Goal: Task Accomplishment & Management: Use online tool/utility

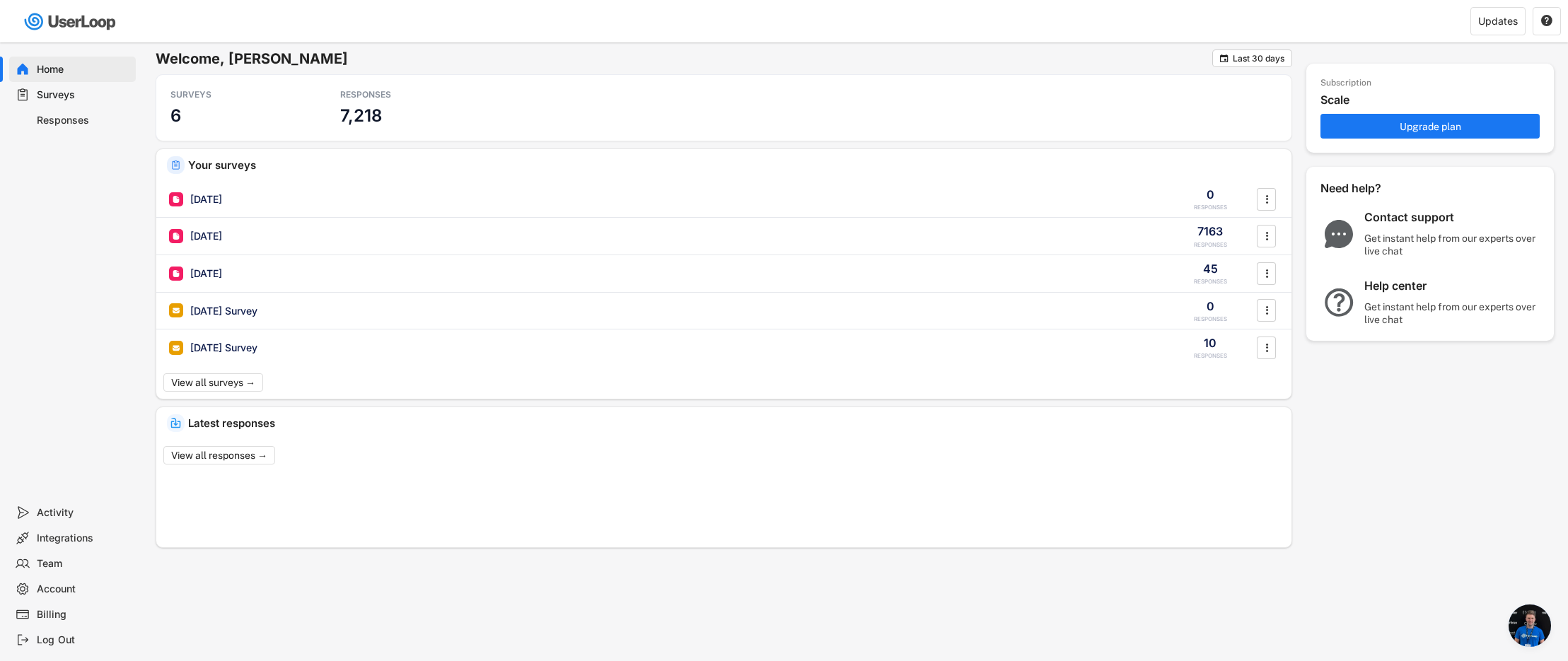
scroll to position [908, 0]
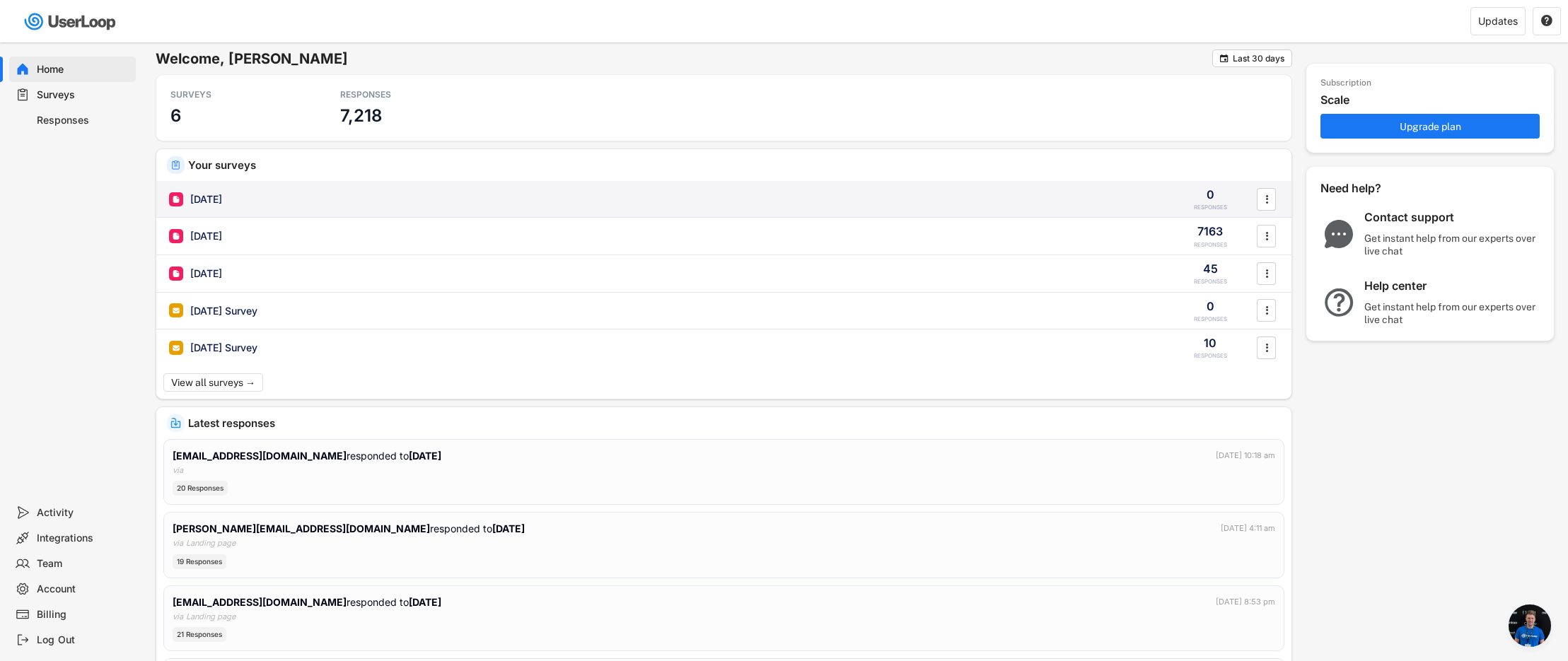
click at [222, 196] on div "[DATE]" at bounding box center [205, 199] width 32 height 14
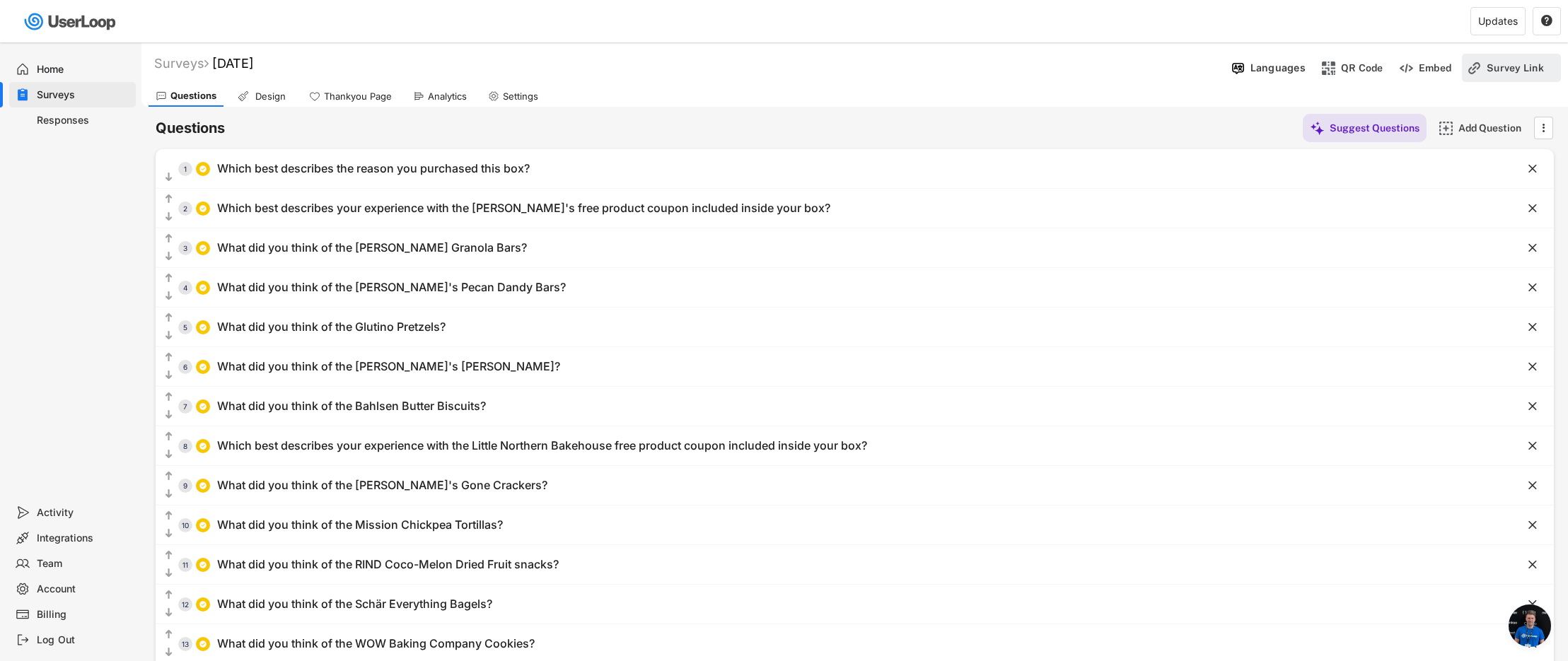
click at [1491, 69] on div "Survey Link" at bounding box center [1522, 68] width 70 height 13
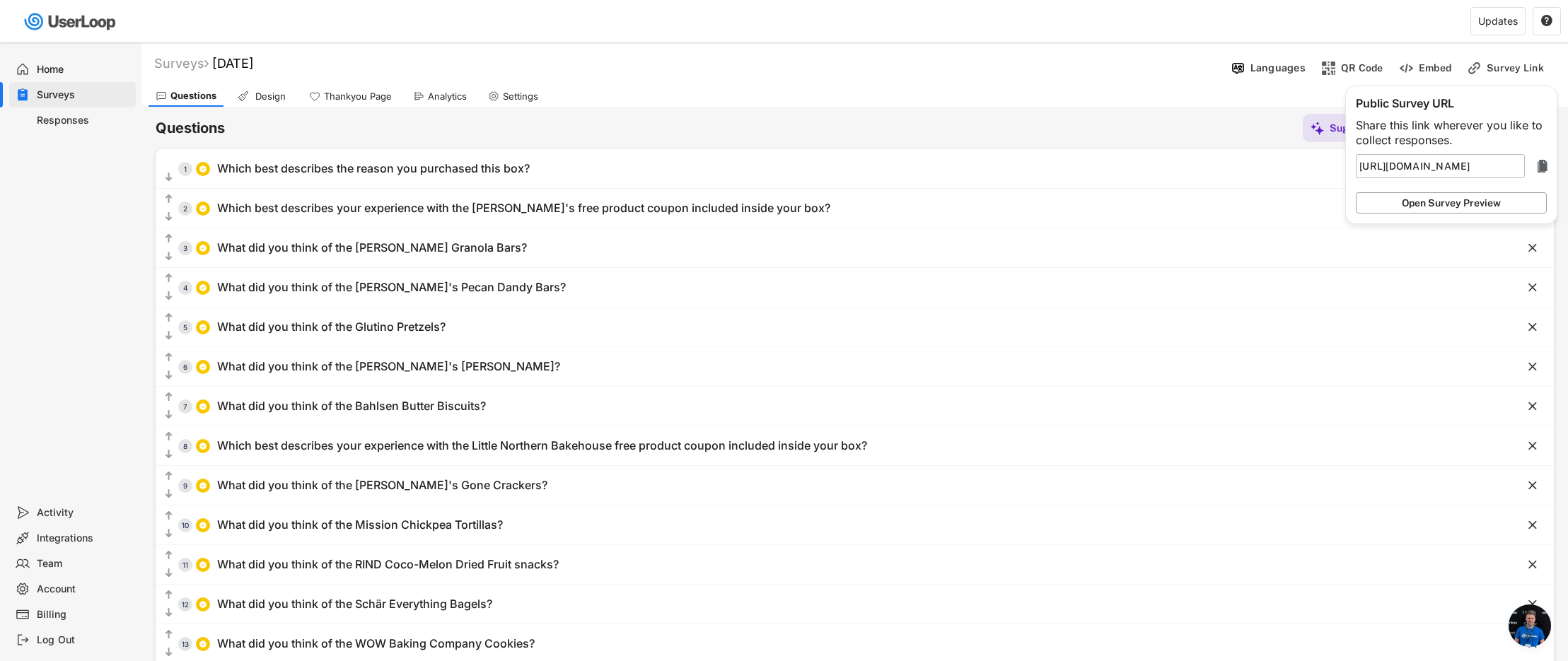
click at [1458, 202] on button "Open Survey Preview" at bounding box center [1451, 203] width 191 height 21
click at [440, 211] on div "Which best describes your experience with the [PERSON_NAME]'s free product coup…" at bounding box center [523, 208] width 613 height 15
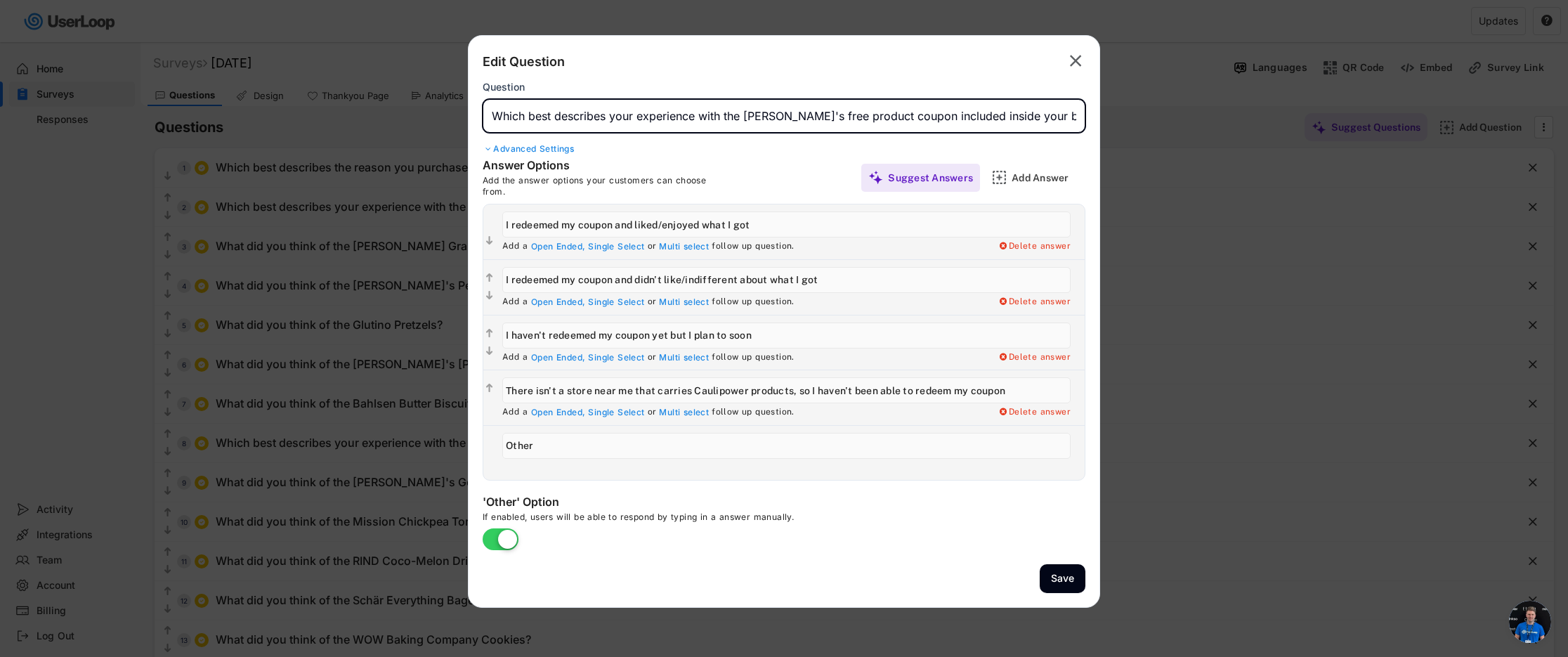
drag, startPoint x: 802, startPoint y: 117, endPoint x: 749, endPoint y: 119, distance: 53.0
click at [745, 116] on input "input" at bounding box center [784, 115] width 602 height 33
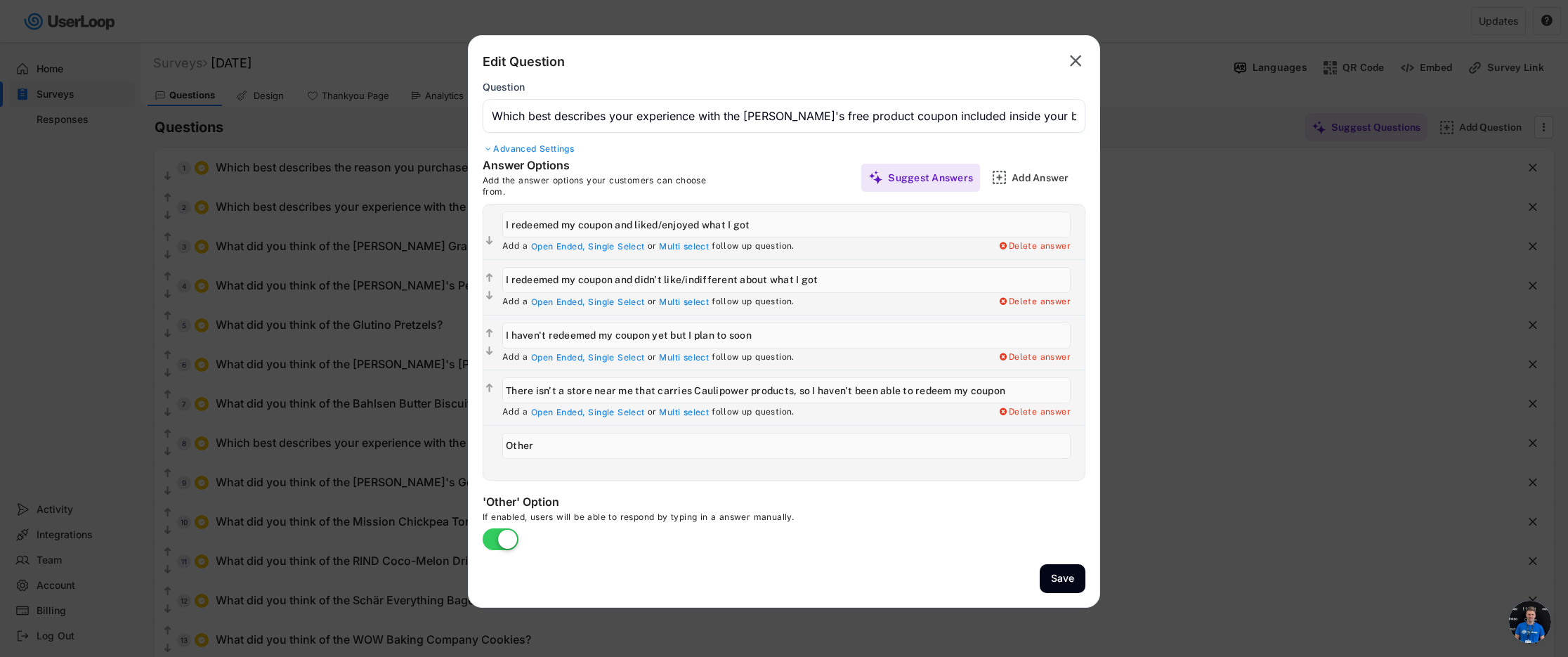
drag, startPoint x: 746, startPoint y: 393, endPoint x: 825, endPoint y: 409, distance: 80.6
click at [691, 389] on input "input" at bounding box center [786, 390] width 568 height 26
paste input "There isn't a store near me that carries [PERSON_NAME]'s products, so I haven't…"
type input "There isn't a store near me that carries [PERSON_NAME]'s products, so I haven't…"
click at [1068, 582] on button "Save" at bounding box center [1062, 578] width 46 height 28
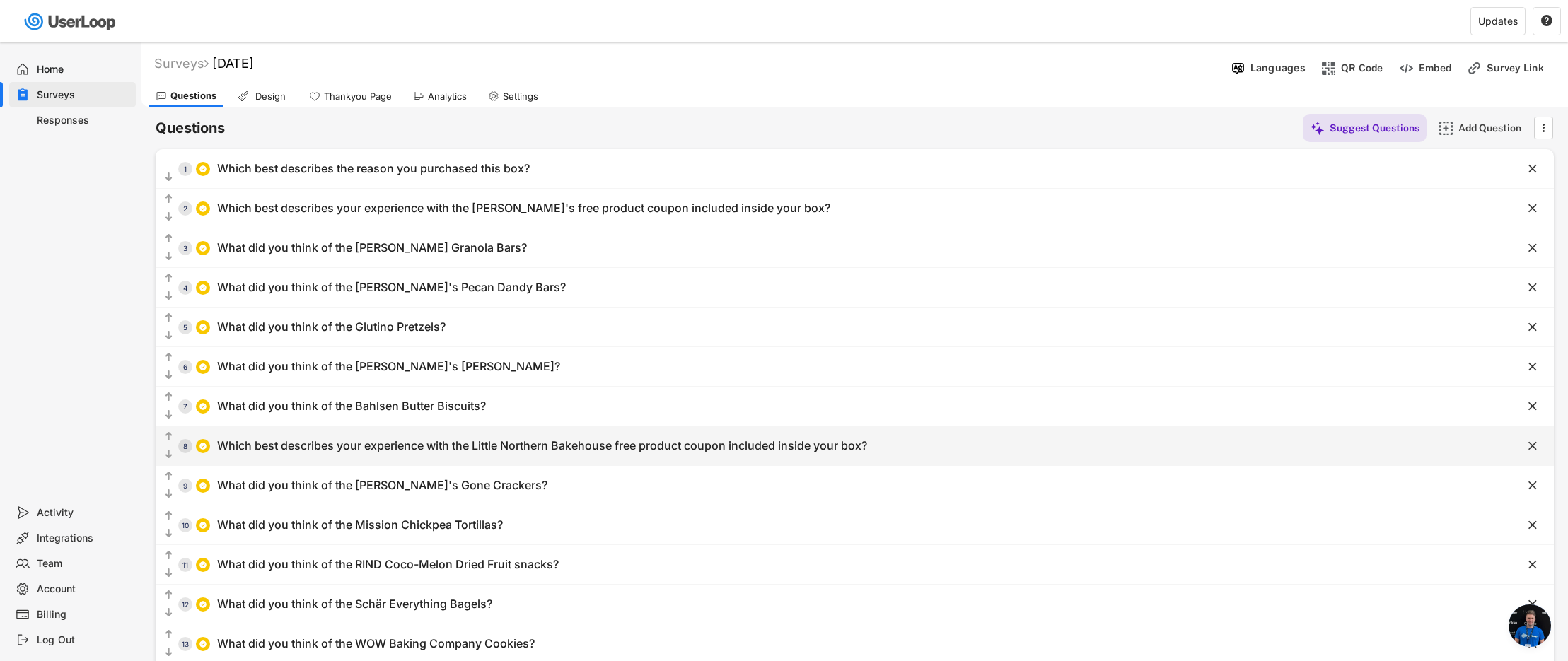
click at [509, 453] on div "  8 Which best describes your experience with the Little Northern Bakehouse f…" at bounding box center [819, 445] width 1327 height 32
type input "Which best describes your experience with the Little Northern Bakehouse free pr…"
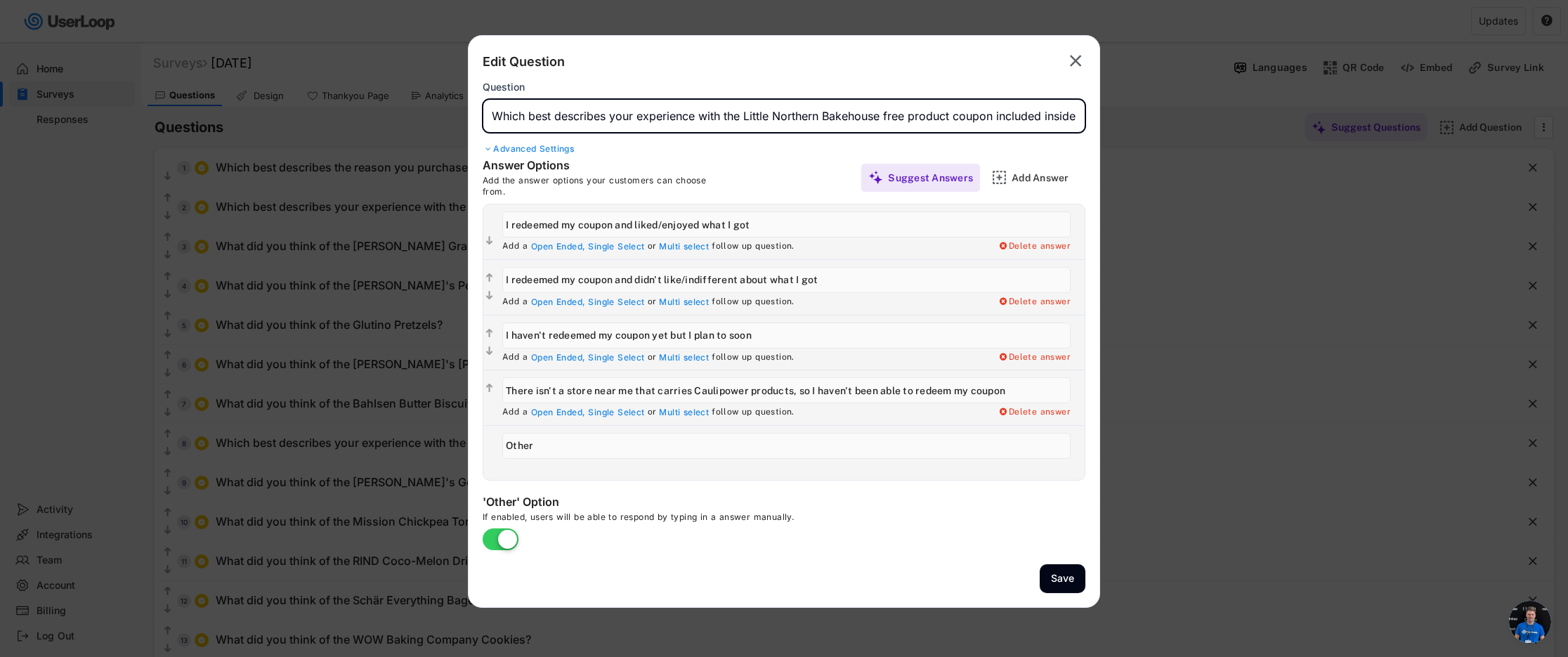
drag, startPoint x: 882, startPoint y: 117, endPoint x: 772, endPoint y: 121, distance: 110.1
click at [743, 117] on input "input" at bounding box center [784, 115] width 602 height 33
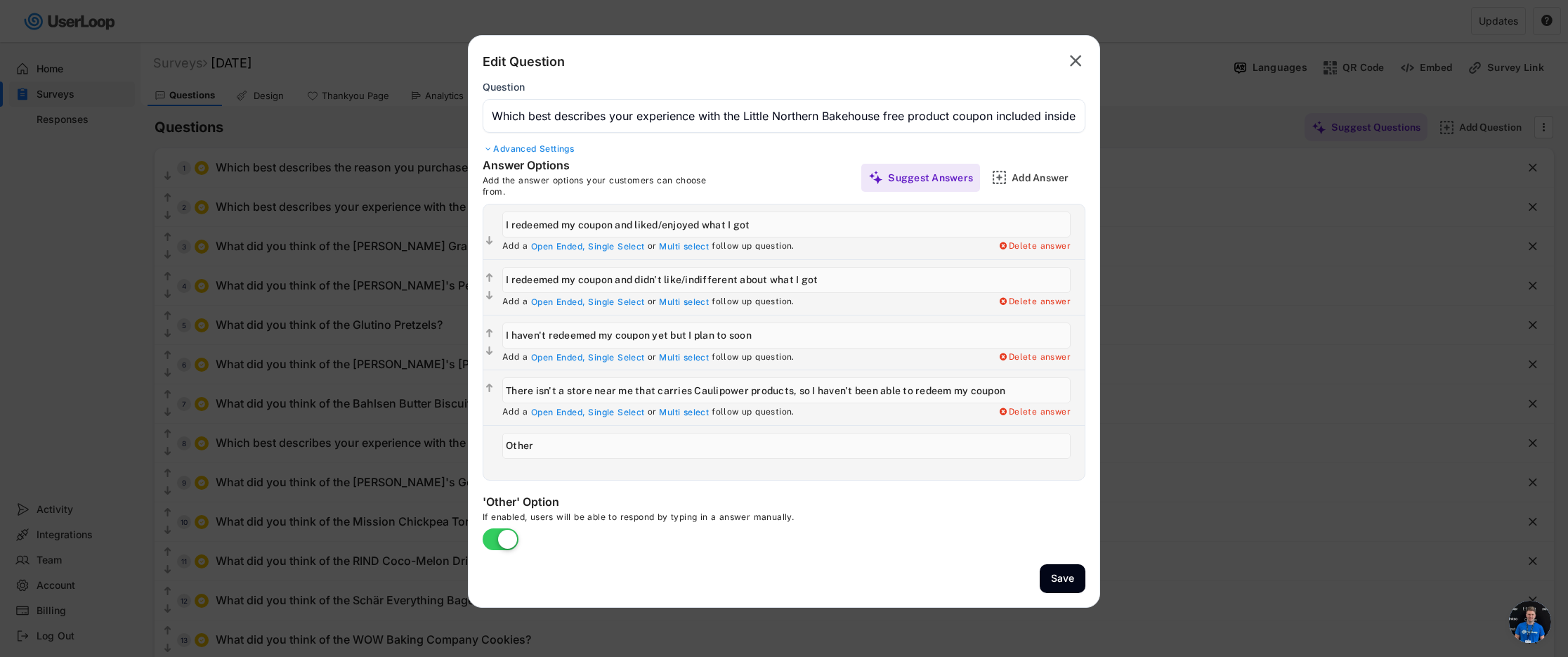
drag, startPoint x: 746, startPoint y: 392, endPoint x: 695, endPoint y: 394, distance: 51.0
click at [695, 394] on input "input" at bounding box center [786, 390] width 568 height 26
paste input "Little Northern Bakehouse"
type input "There isn't a store near me that carries Little Northern Bakehouse products, so…"
click at [1062, 582] on button "Save" at bounding box center [1062, 578] width 46 height 28
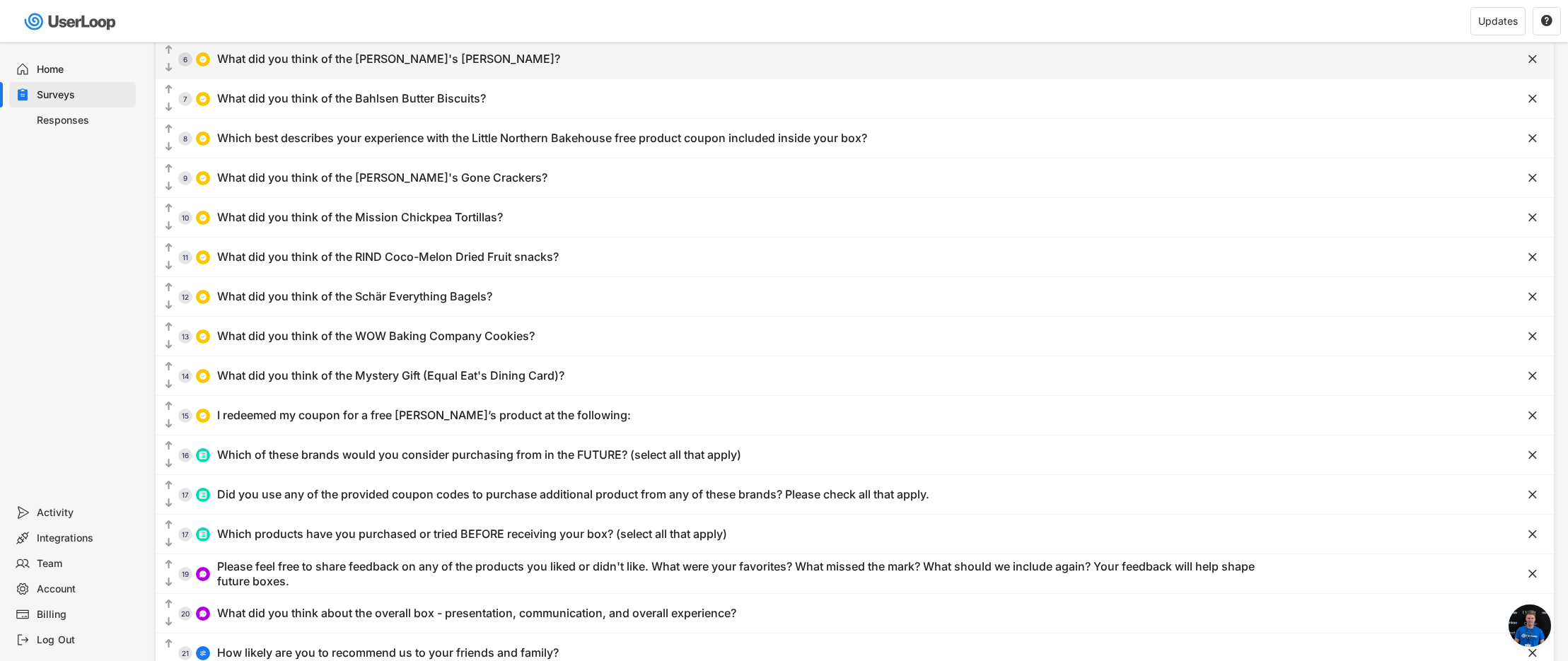
scroll to position [362, 0]
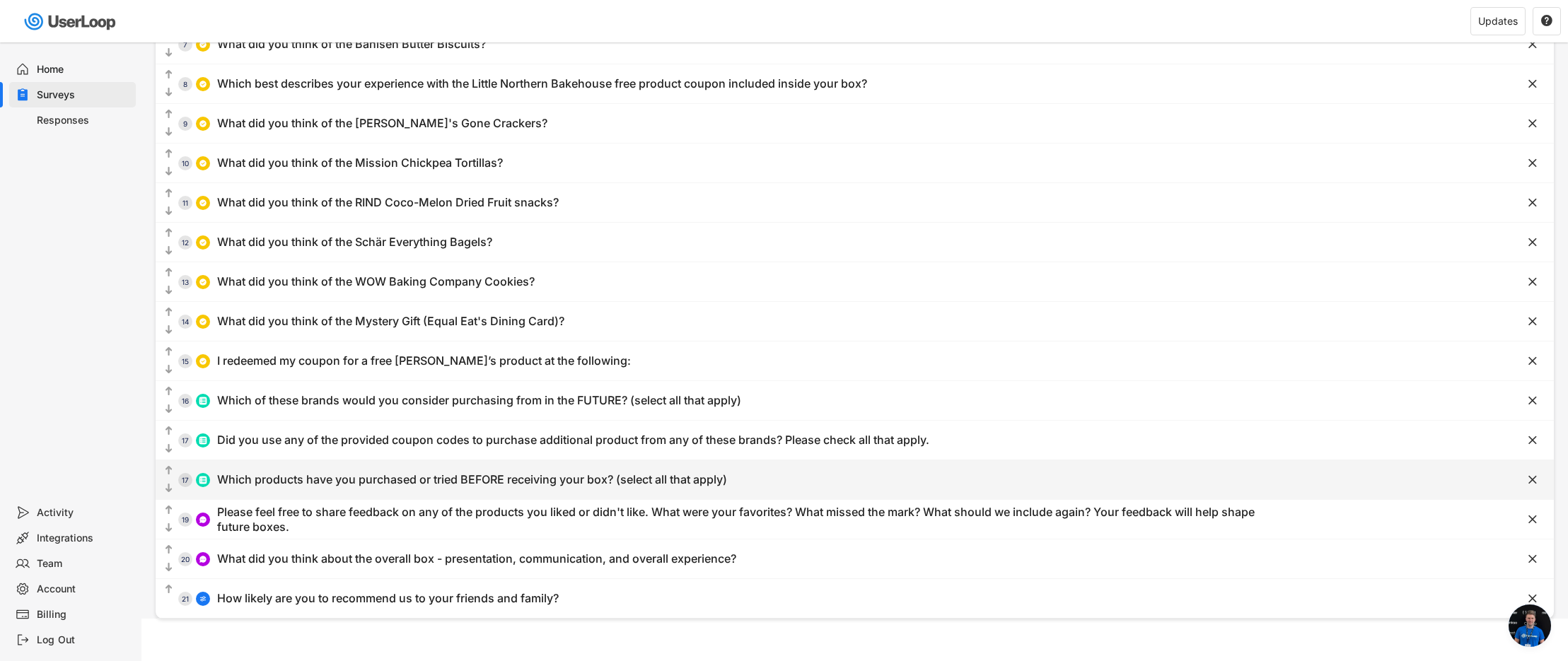
click at [416, 478] on div "Which products have you purchased or tried BEFORE receiving your box? (select a…" at bounding box center [471, 479] width 510 height 15
type input "Which products have you purchased or tried BEFORE receiving your box? (select a…"
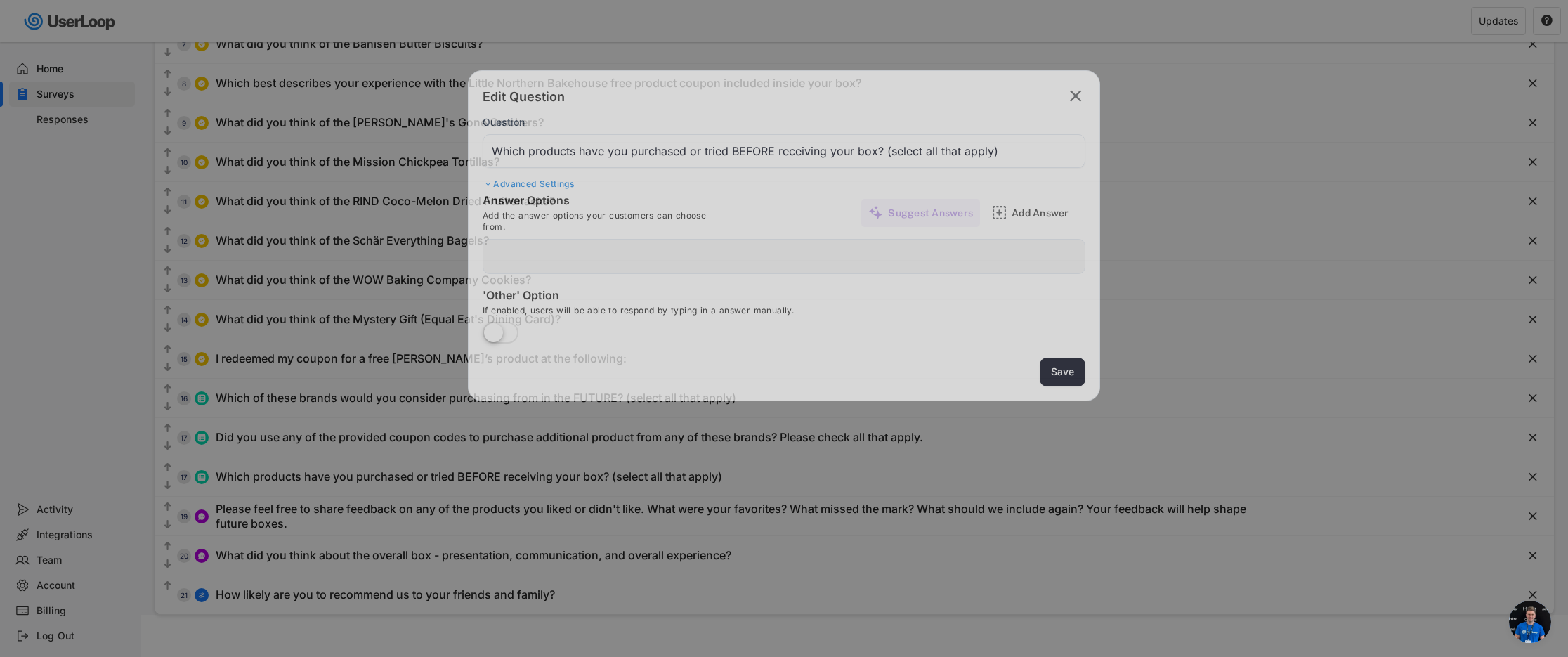
type input "[PERSON_NAME]'s"
type input "[PERSON_NAME] (granola bars)"
type input "[PERSON_NAME]'s"
type input "Glutino (pretzels)"
type input "[PERSON_NAME]'s"
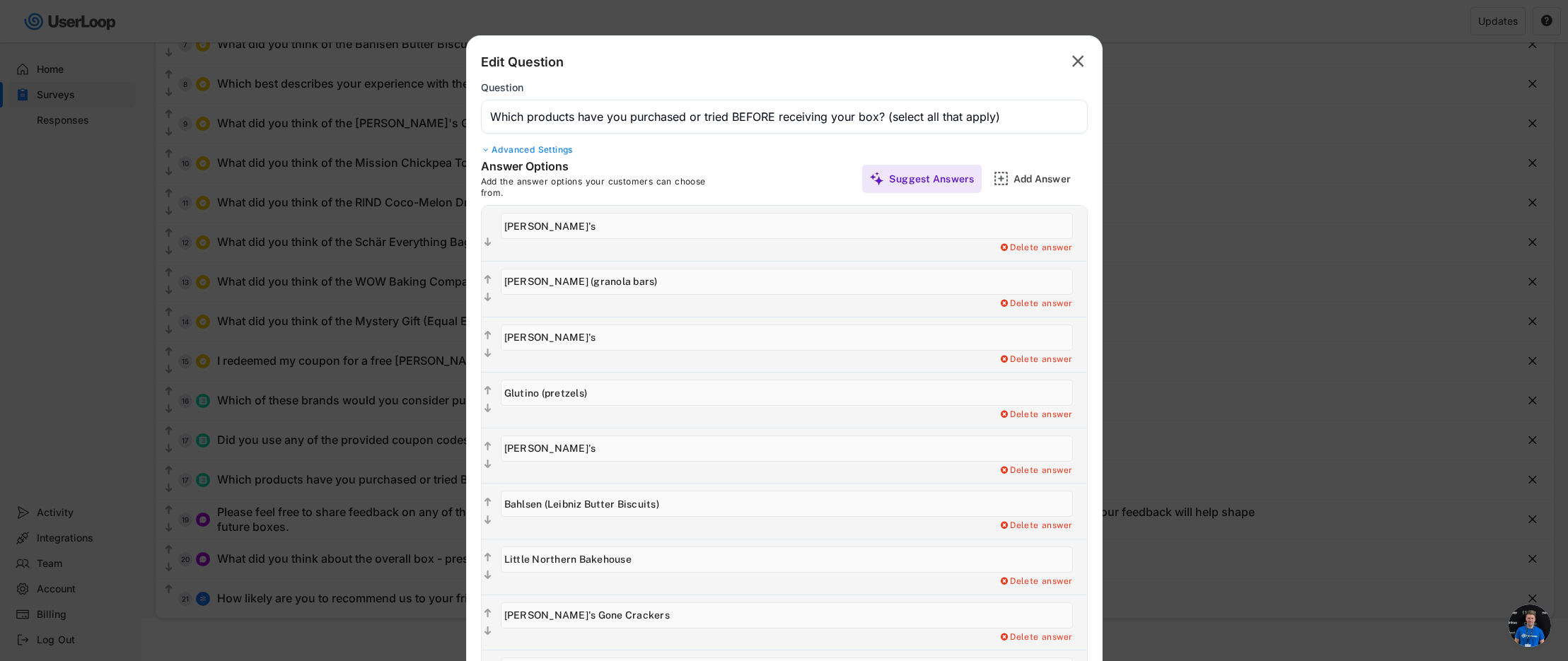
click at [1075, 66] on text "" at bounding box center [1078, 61] width 12 height 20
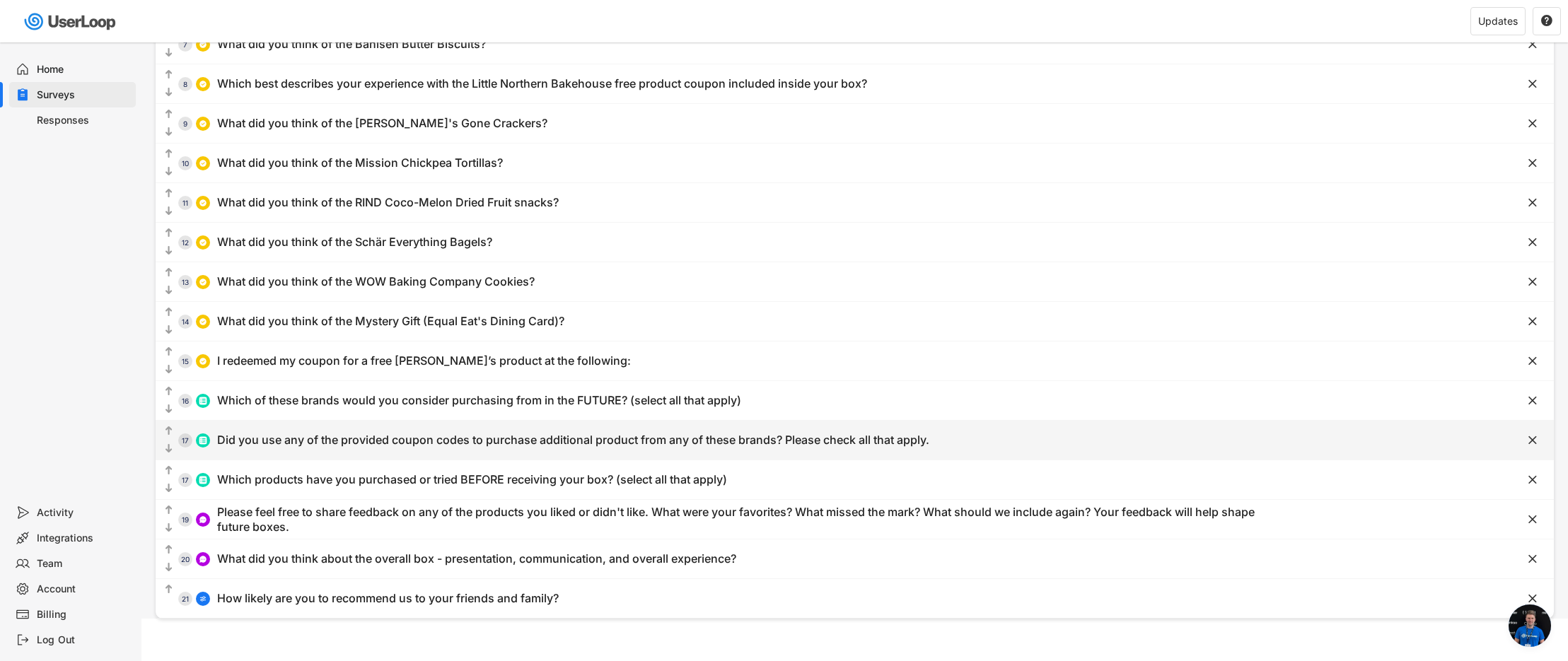
click at [518, 442] on div "Did you use any of the provided coupon codes to purchase additional product fro…" at bounding box center [573, 440] width 712 height 15
type input "Did you use any of the provided coupon codes to purchase additional product fro…"
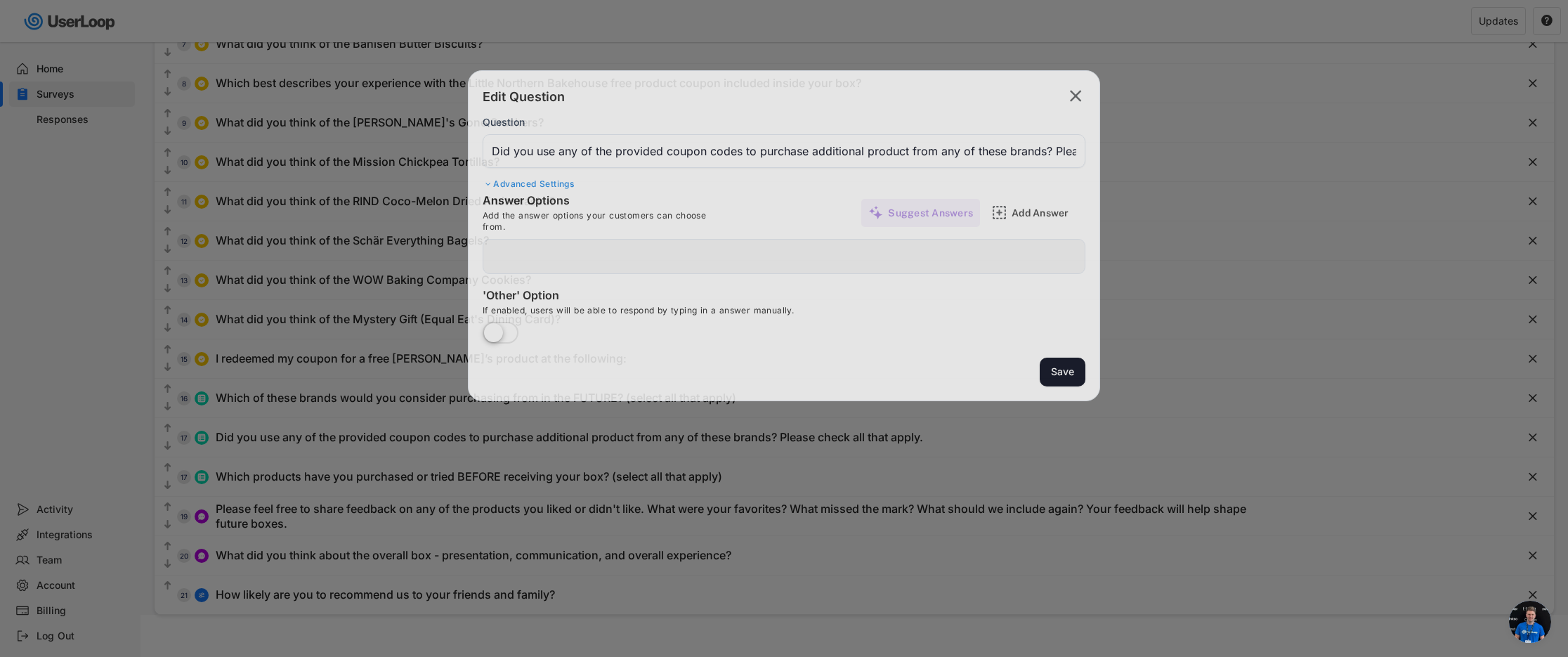
type input "[PERSON_NAME] (GOODFORYOU25 for 25% off)"
type input "[PERSON_NAME]'s (LMGF20 for 20% off)"
type input "Bahlsen (LOVEMEGF20 for 20% off)"
type input "Schär (LOVEMESCHAR for 20% off)"
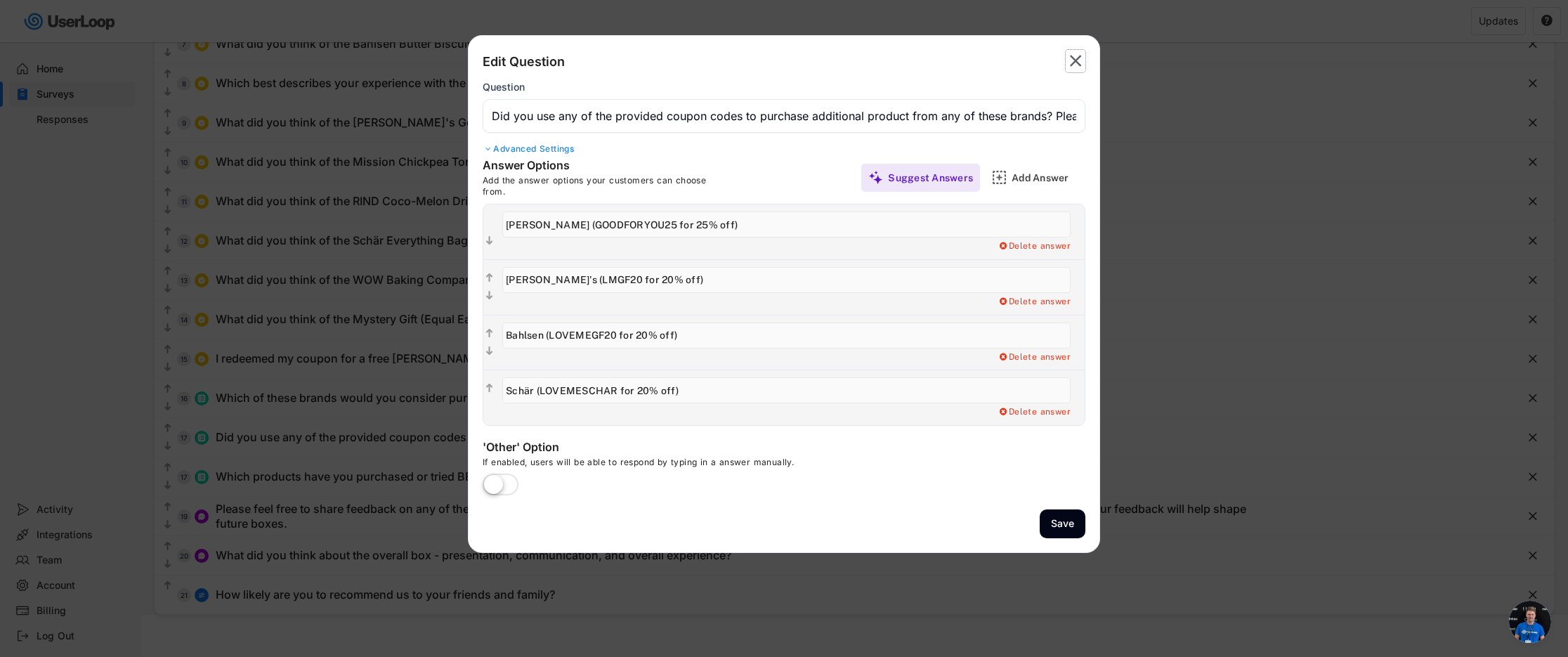
click at [1081, 63] on icon "" at bounding box center [1075, 61] width 20 height 23
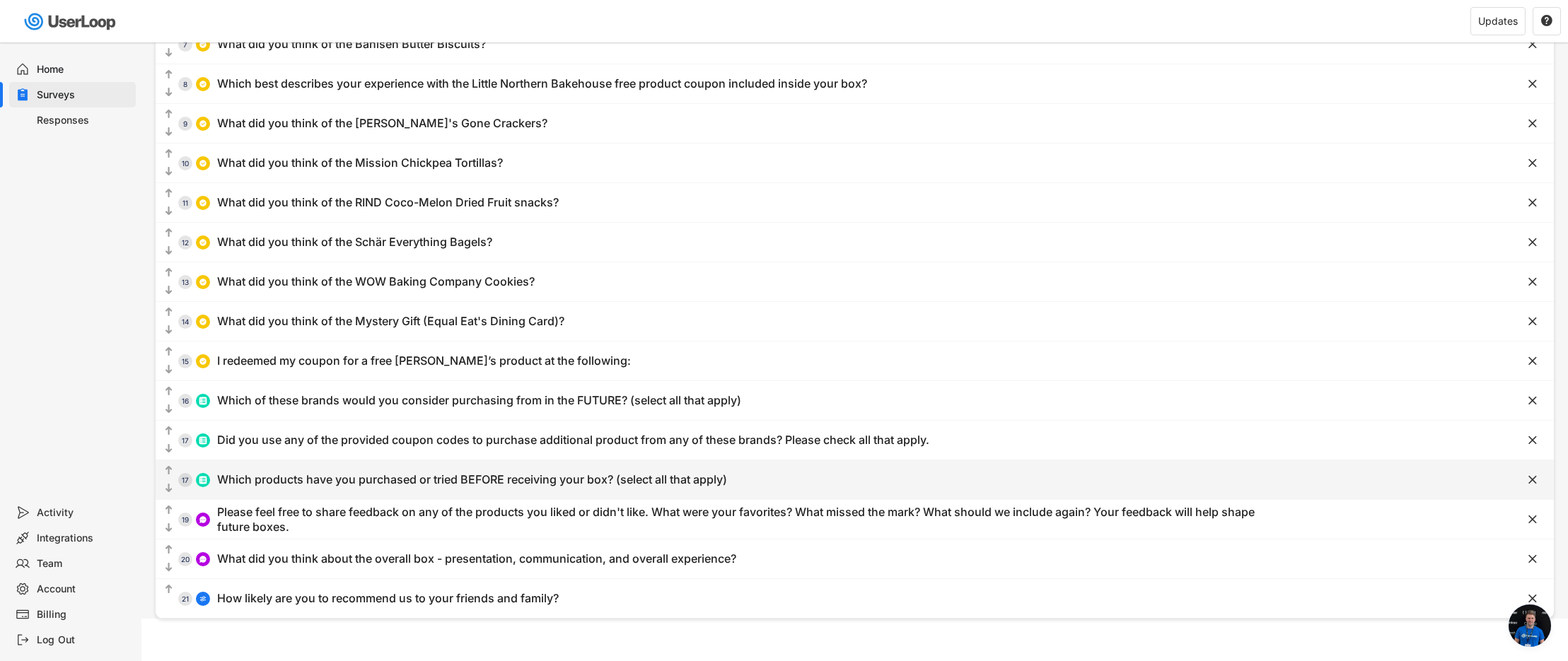
click at [541, 482] on div "Which products have you purchased or tried BEFORE receiving your box? (select a…" at bounding box center [471, 479] width 510 height 15
type input "Which products have you purchased or tried BEFORE receiving your box? (select a…"
type input "[PERSON_NAME]'s"
type input "[PERSON_NAME] (granola bars)"
type input "[PERSON_NAME]'s"
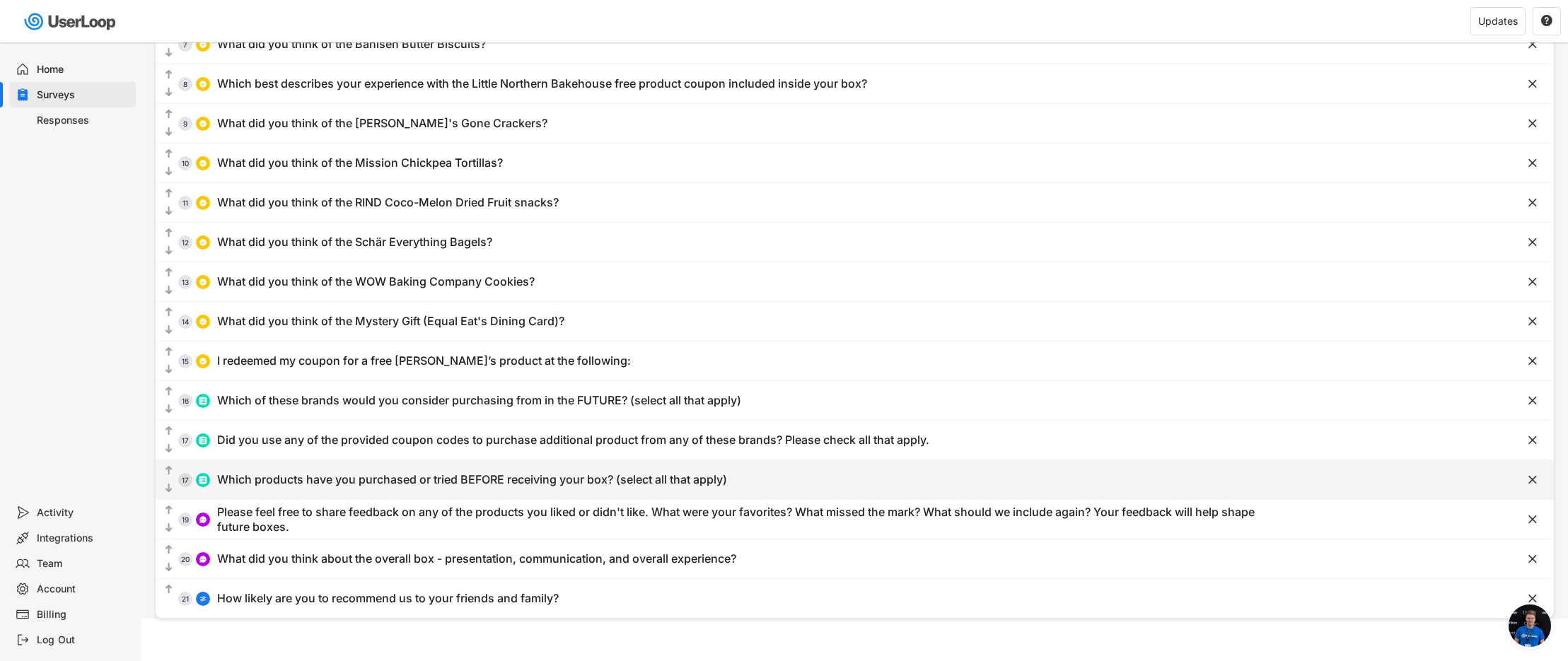
type input "Glutino (pretzels)"
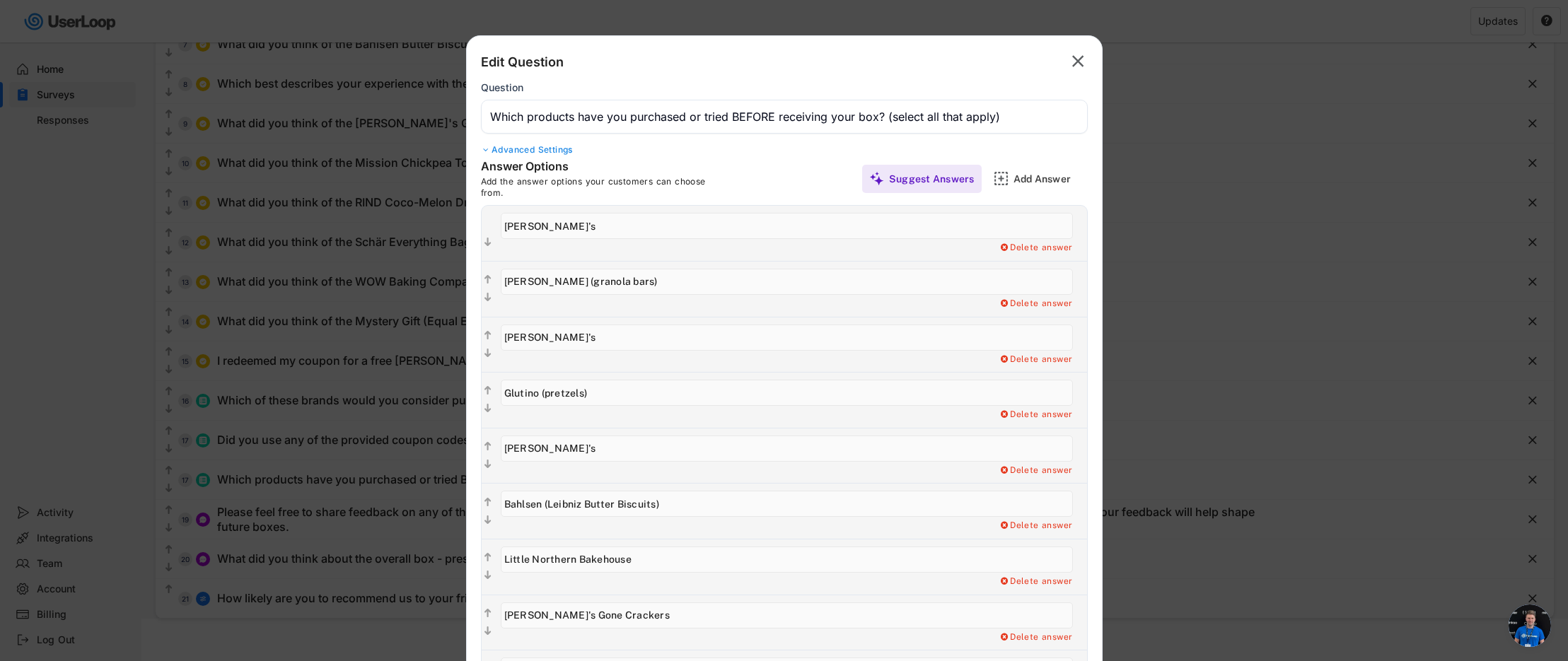
click at [1192, 328] on div at bounding box center [784, 330] width 1568 height 661
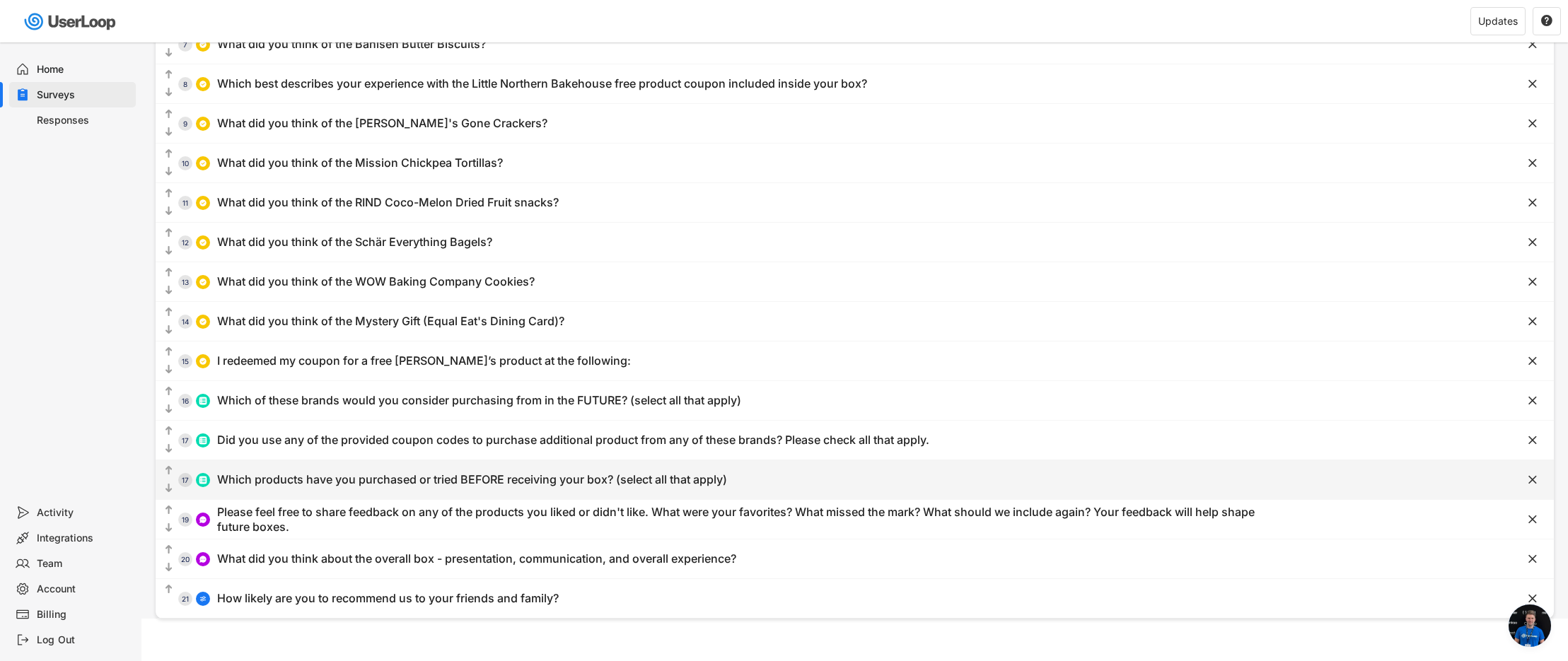
click at [627, 483] on div "Which products have you purchased or tried BEFORE receiving your box? (select a…" at bounding box center [471, 479] width 510 height 15
type input "Which products have you purchased or tried BEFORE receiving your box? (select a…"
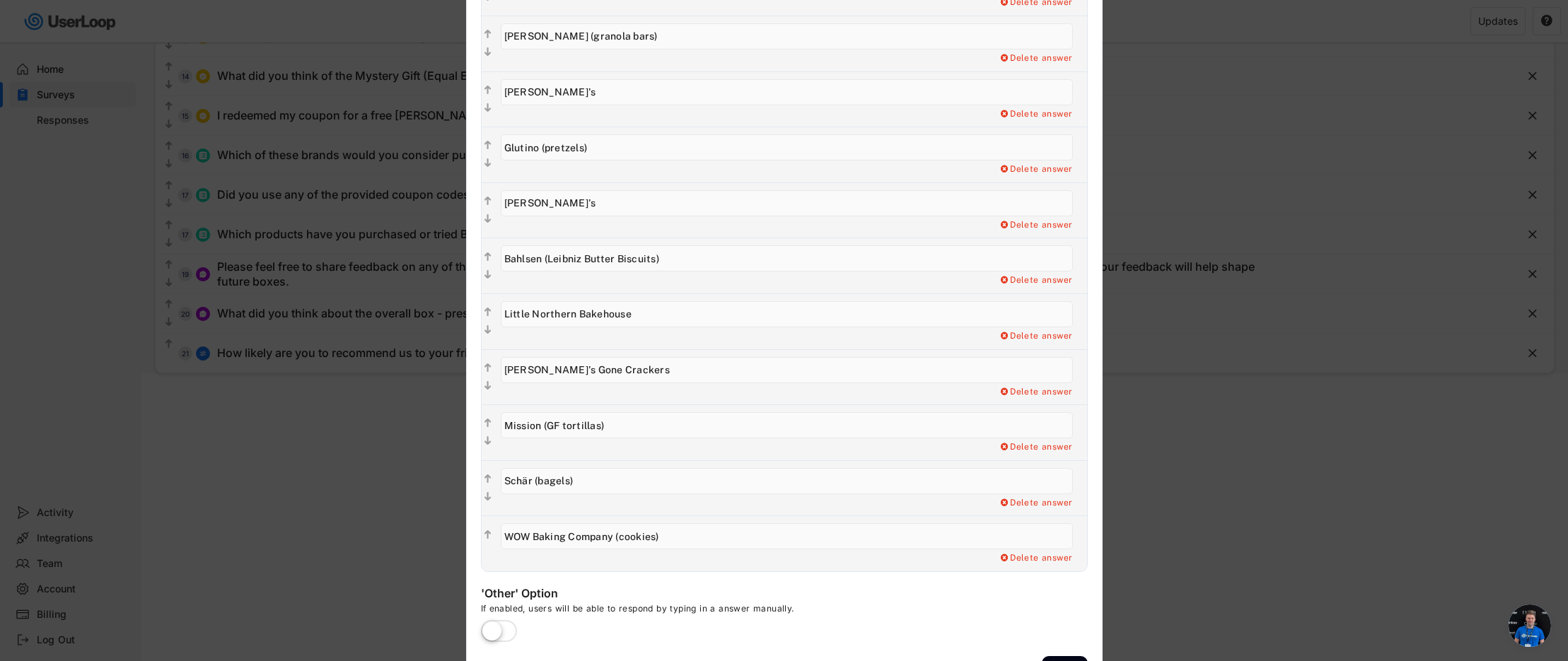
scroll to position [315, 0]
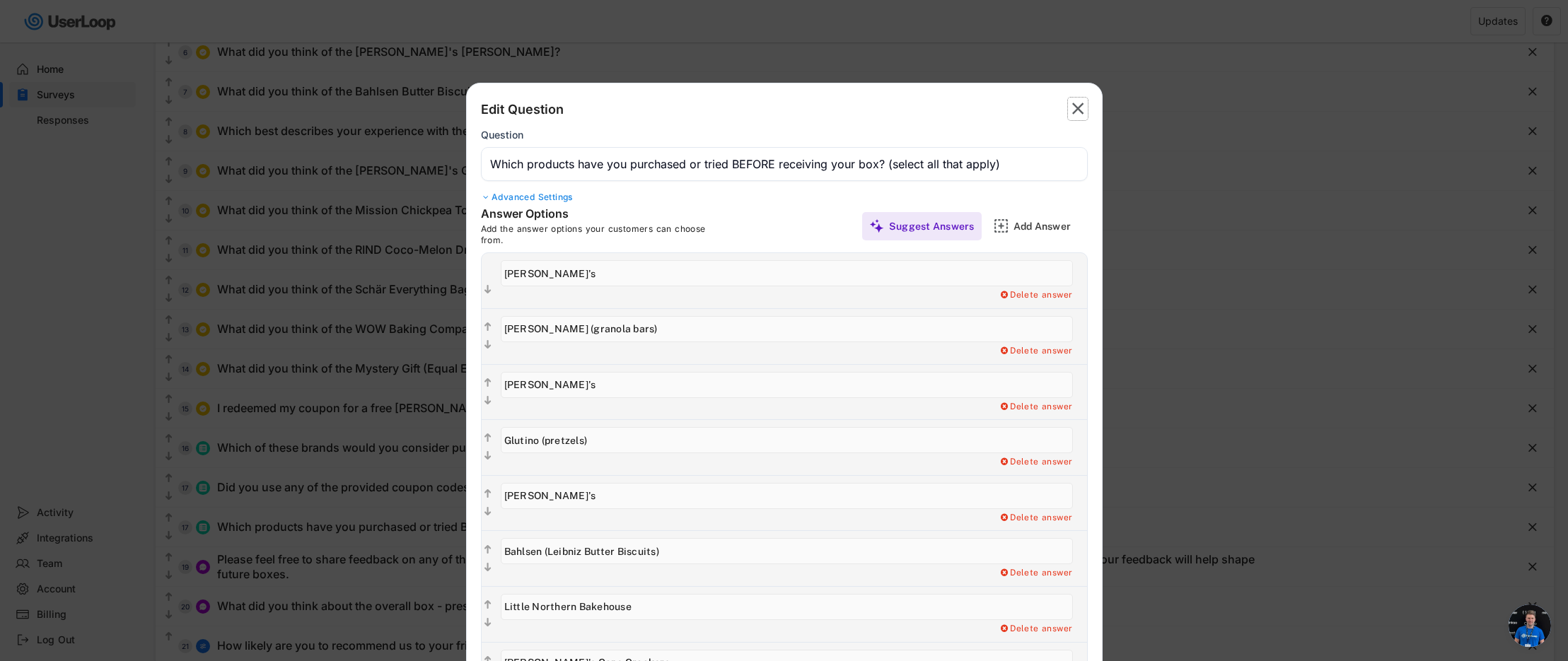
click at [1075, 105] on text "" at bounding box center [1078, 108] width 12 height 20
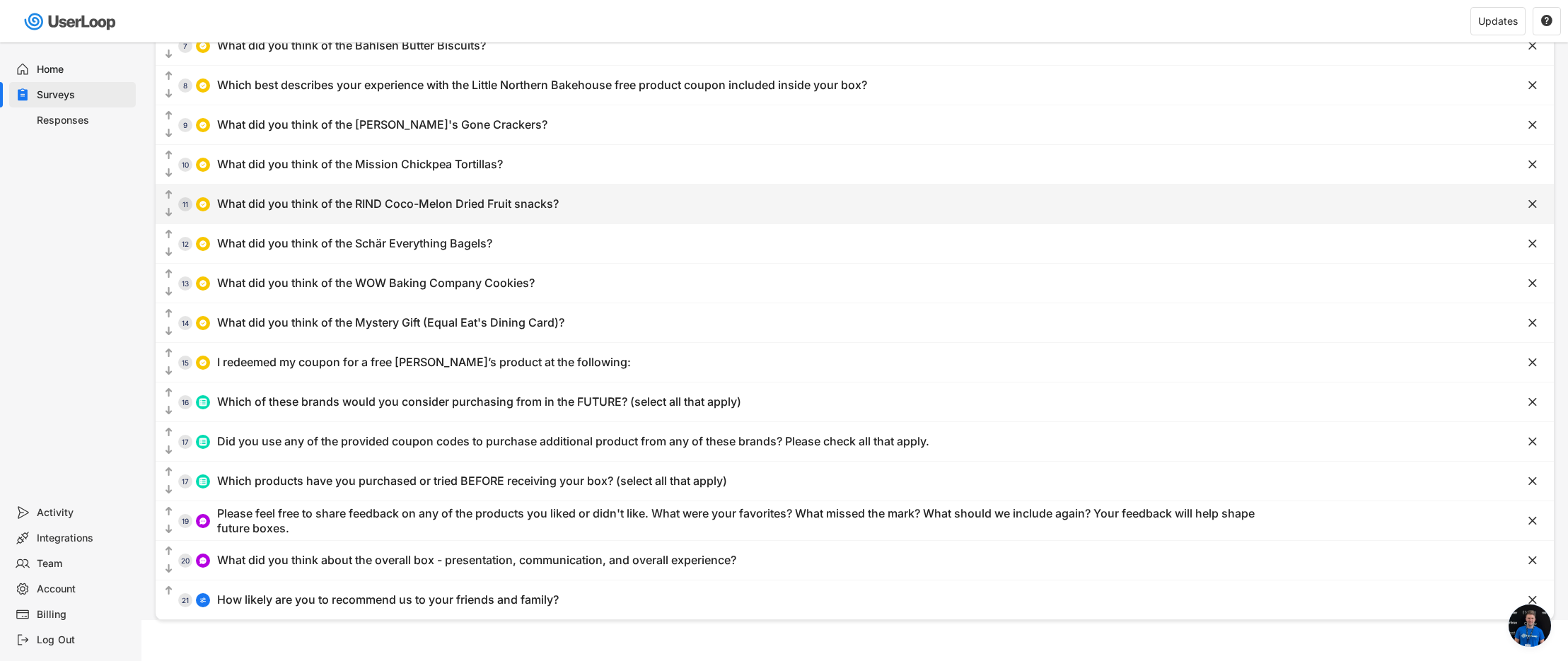
scroll to position [362, 0]
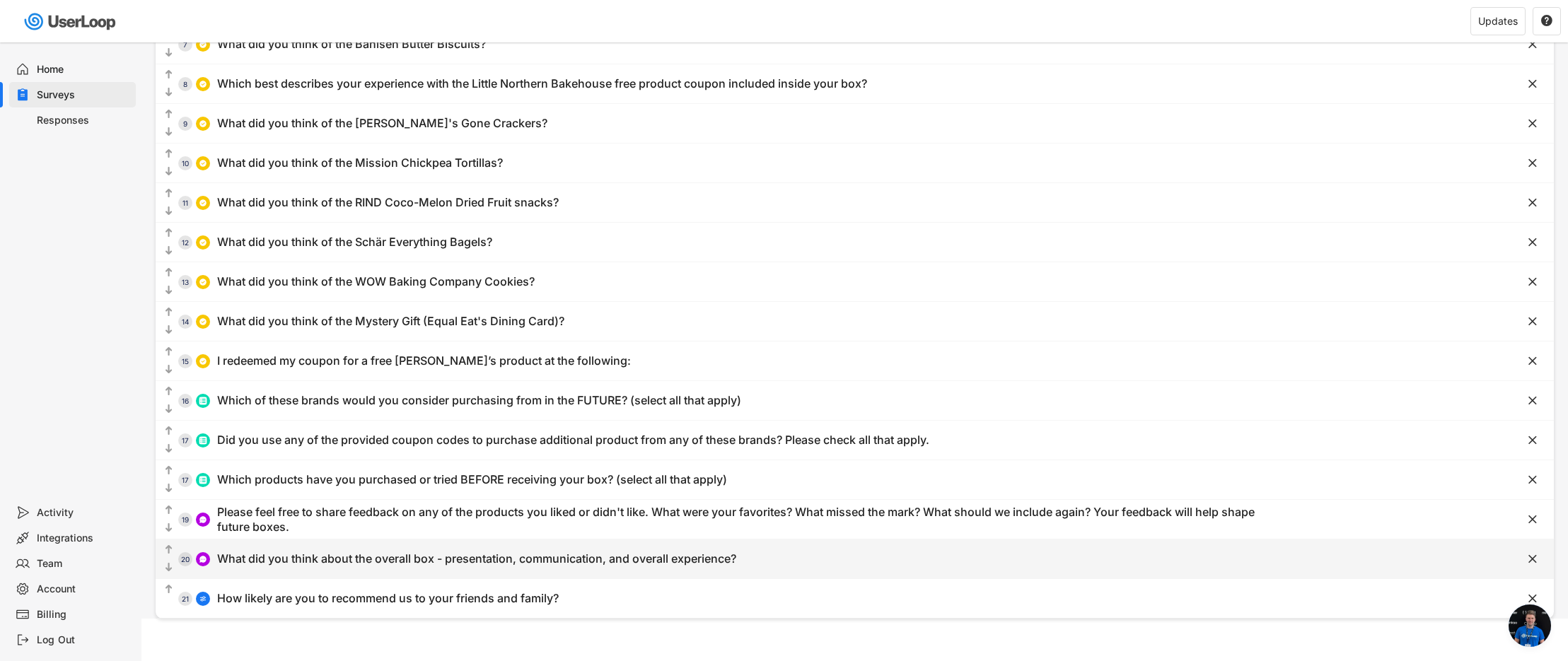
click at [384, 560] on div "What did you think about the overall box - presentation, communication, and ove…" at bounding box center [476, 559] width 519 height 15
type input "What did you think about the overall box - presentation, communication, and ove…"
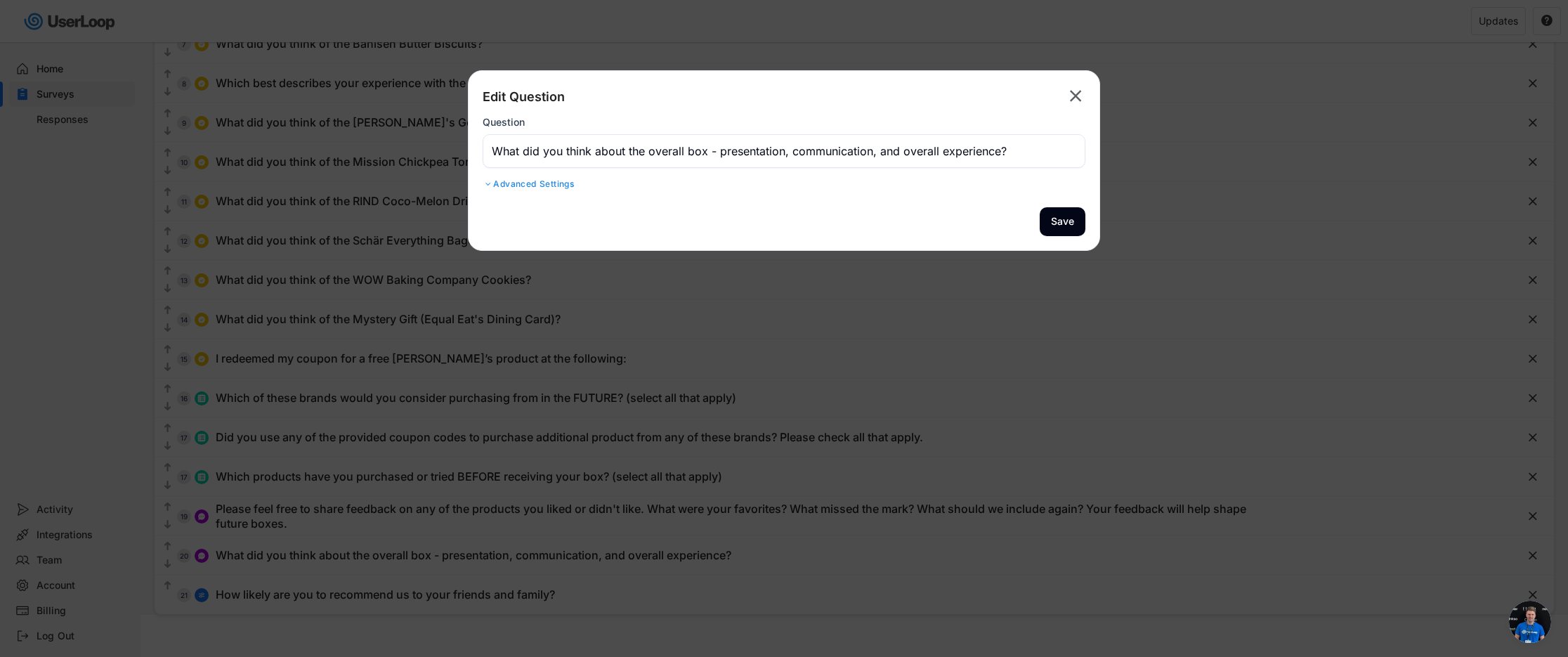
click at [1089, 224] on div "Edit Question  Question Advanced Settings Answer Options Add the answer option…" at bounding box center [784, 160] width 632 height 181
click at [1070, 221] on button "Save" at bounding box center [1062, 221] width 46 height 28
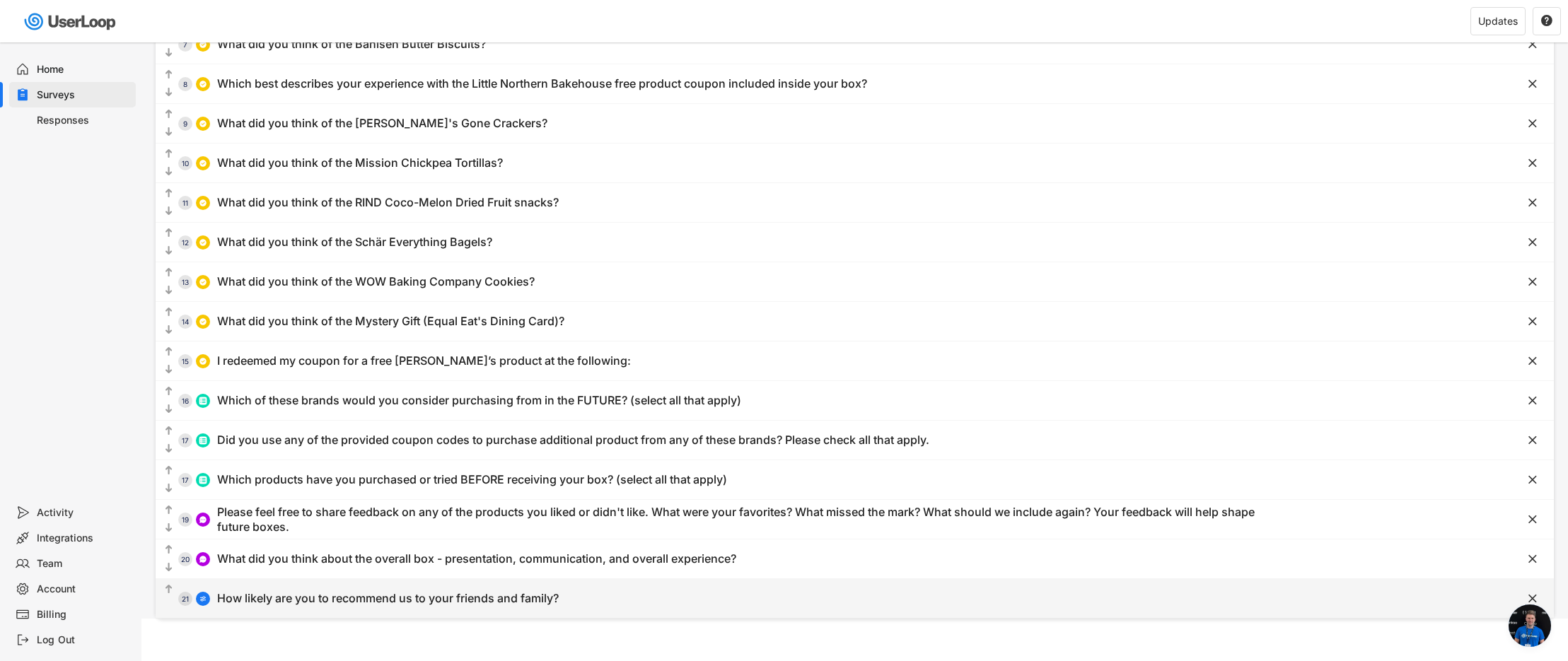
click at [372, 599] on div "How likely are you to recommend us to your friends and family?" at bounding box center [387, 598] width 341 height 15
type input "How likely are you to recommend us to your friends and family?"
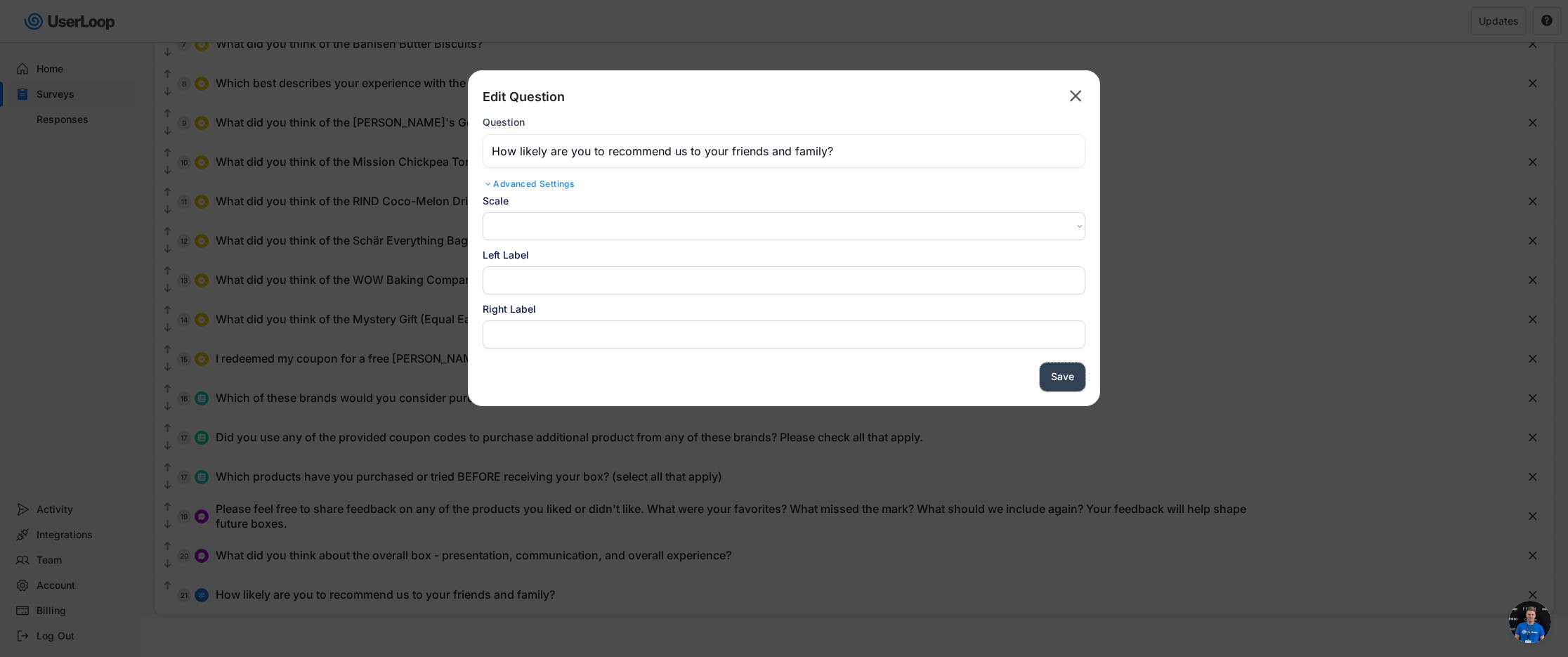
click at [1059, 375] on button "Save" at bounding box center [1062, 376] width 46 height 28
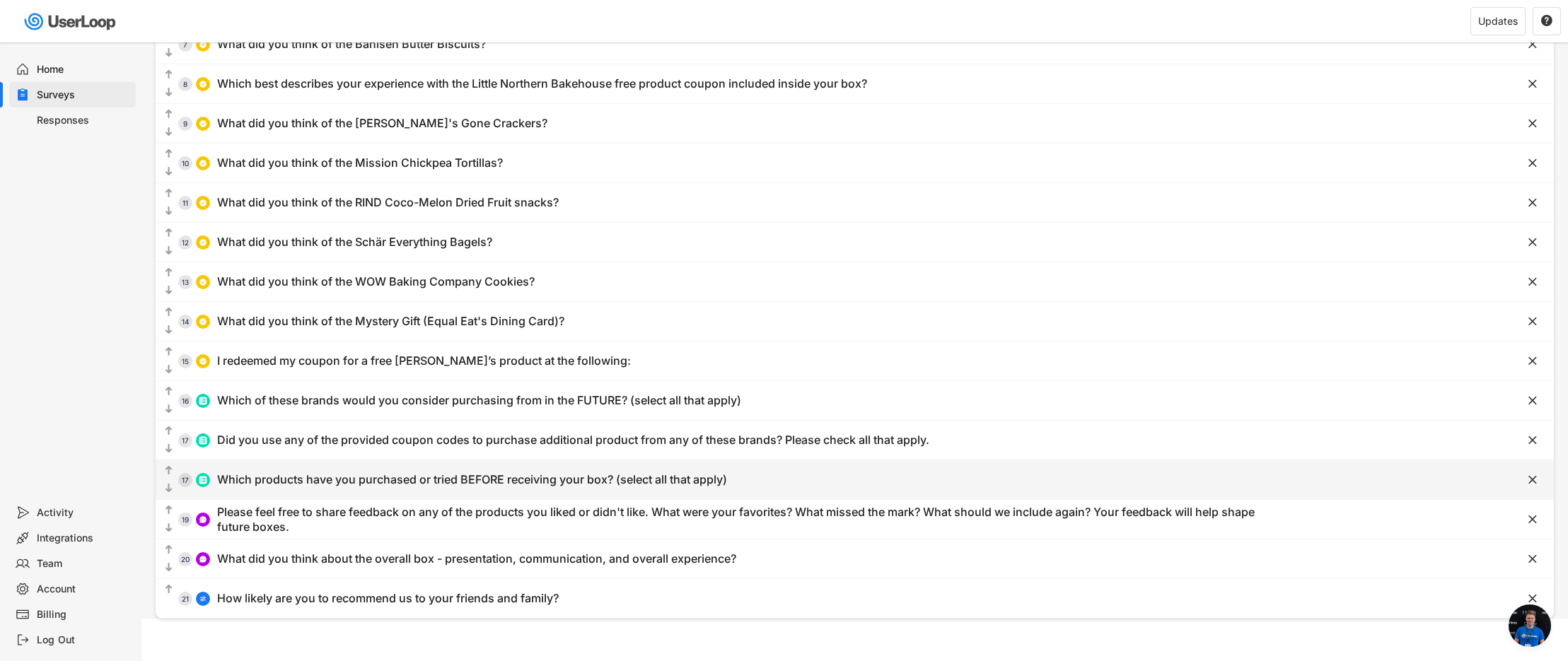
click at [185, 483] on div "17" at bounding box center [185, 479] width 14 height 7
type input "Which products have you purchased or tried BEFORE receiving your box? (select a…"
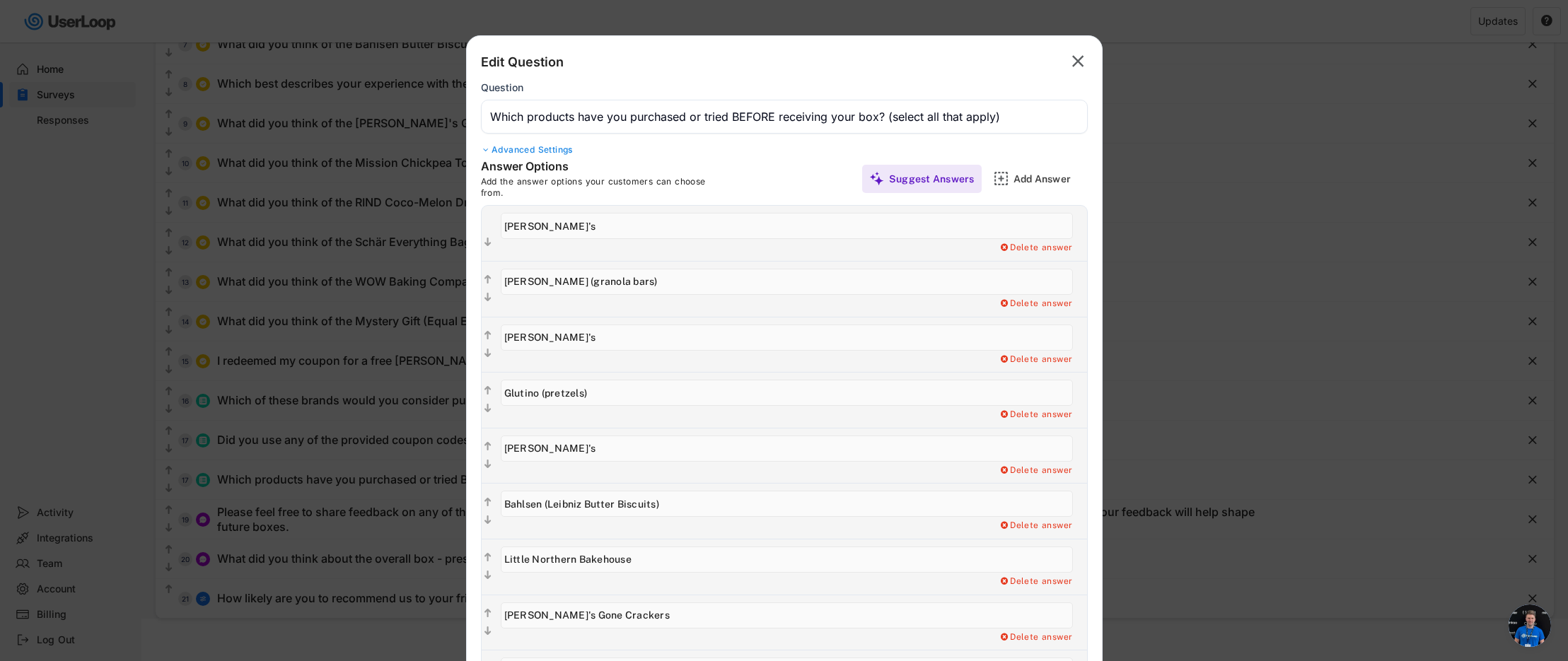
click at [1064, 57] on div "" at bounding box center [1074, 61] width 27 height 23
click at [1077, 61] on text "" at bounding box center [1078, 61] width 12 height 20
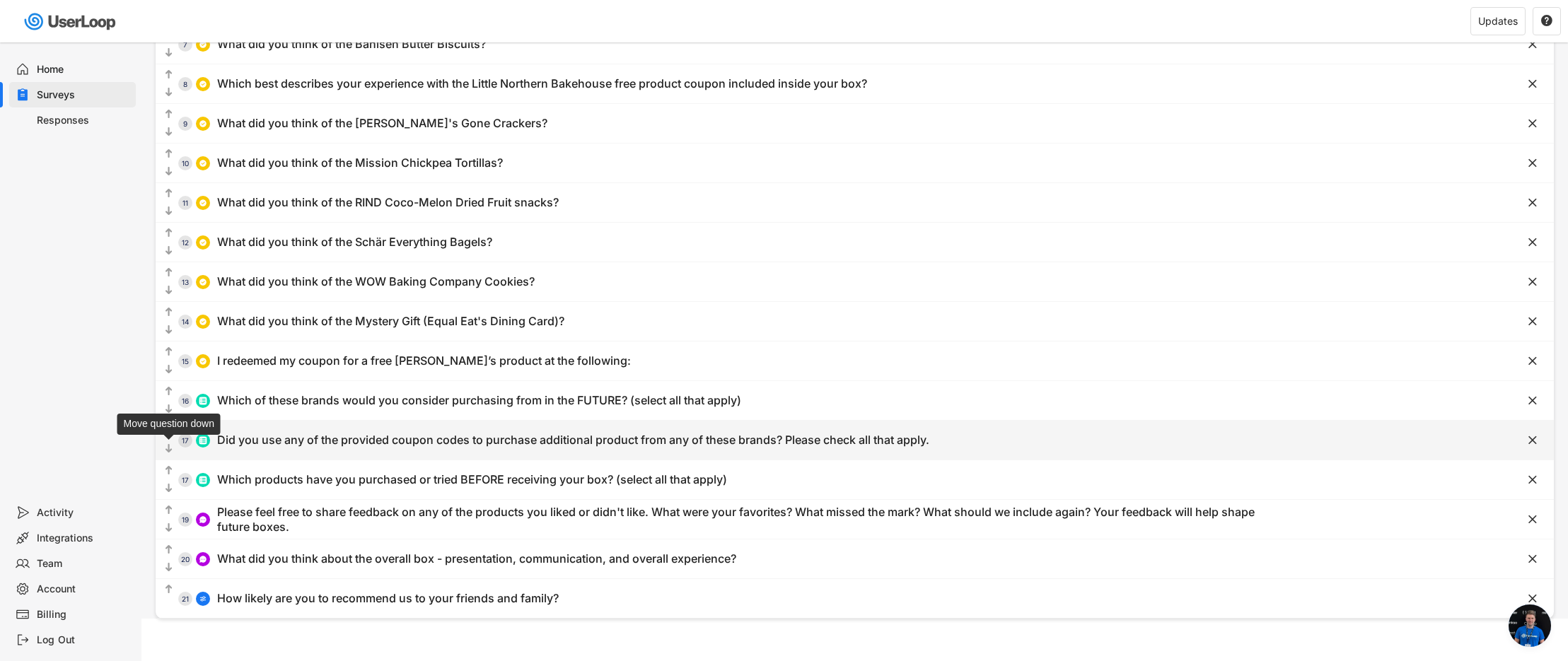
click at [172, 451] on icon "" at bounding box center [169, 448] width 12 height 14
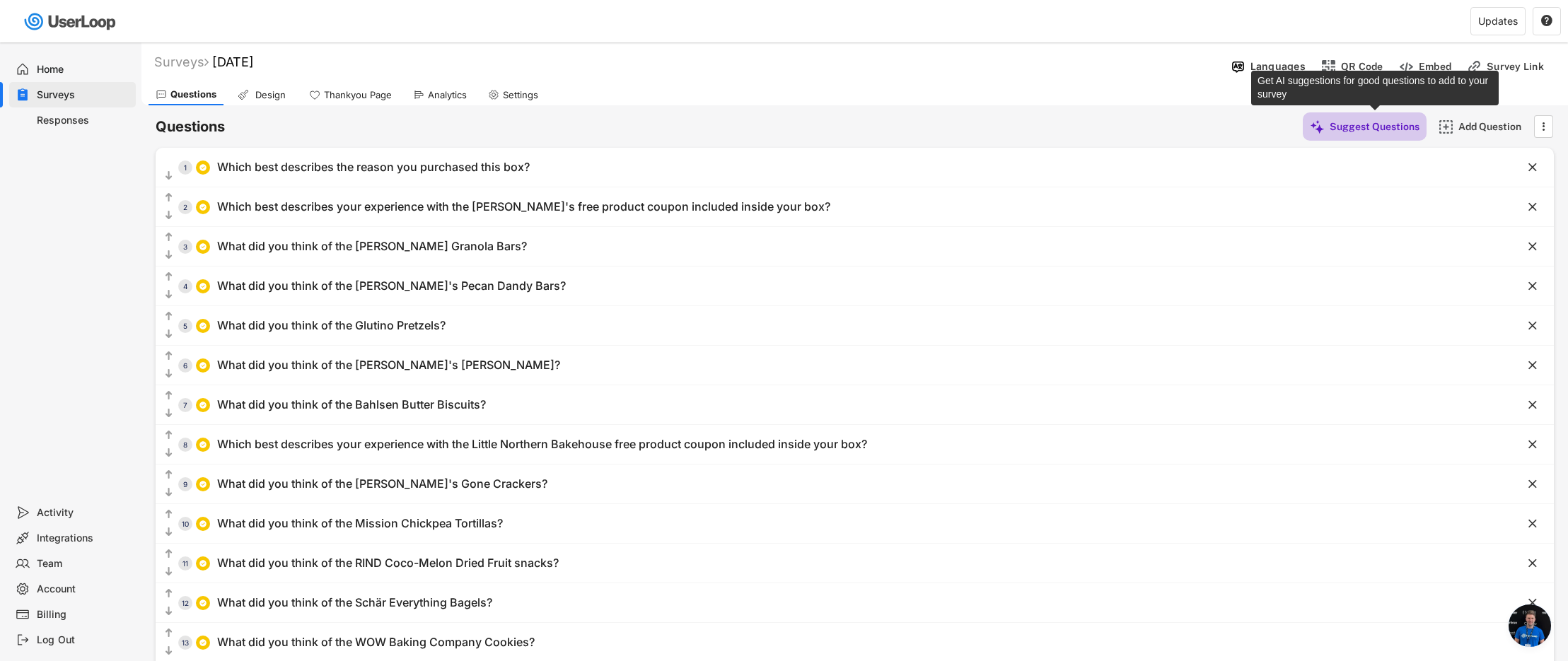
scroll to position [0, 0]
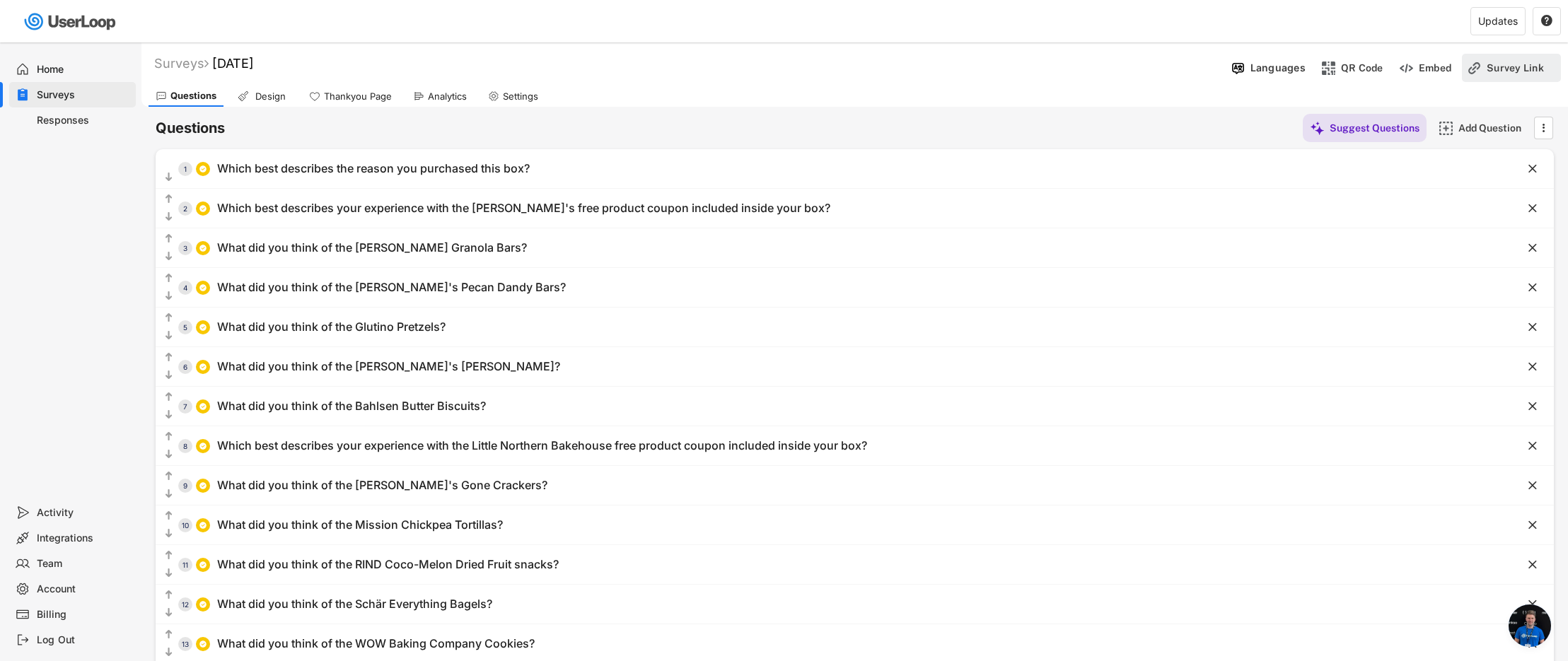
click at [1509, 70] on div "Survey Link" at bounding box center [1522, 68] width 70 height 13
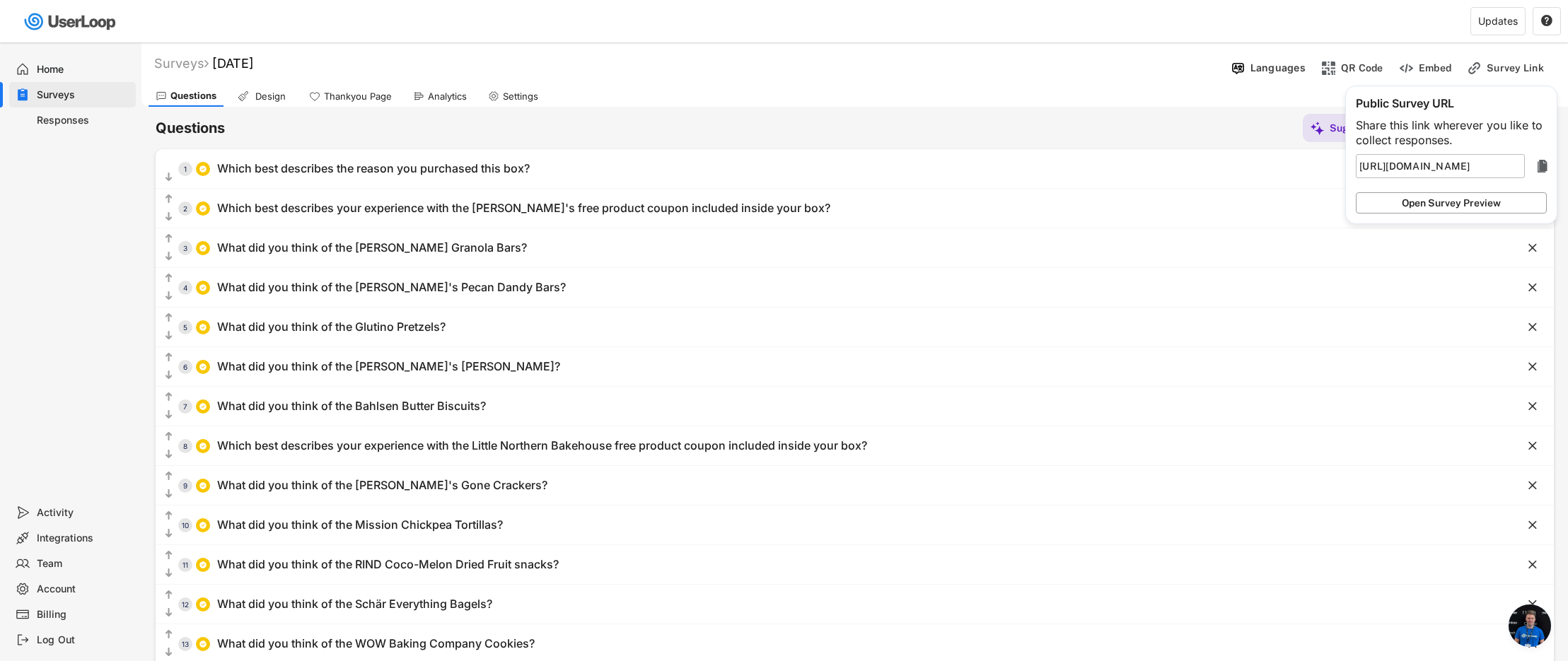
click at [1431, 205] on button "Open Survey Preview" at bounding box center [1451, 203] width 191 height 21
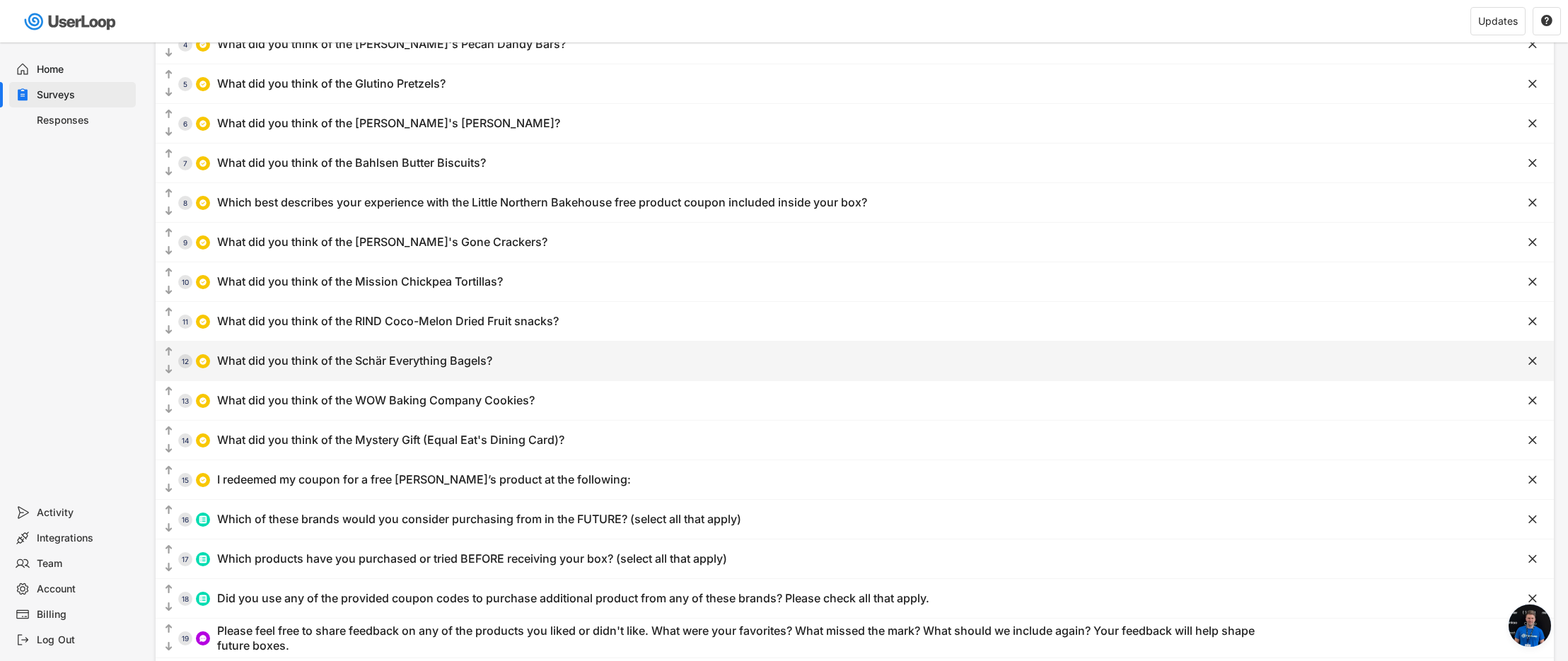
scroll to position [362, 0]
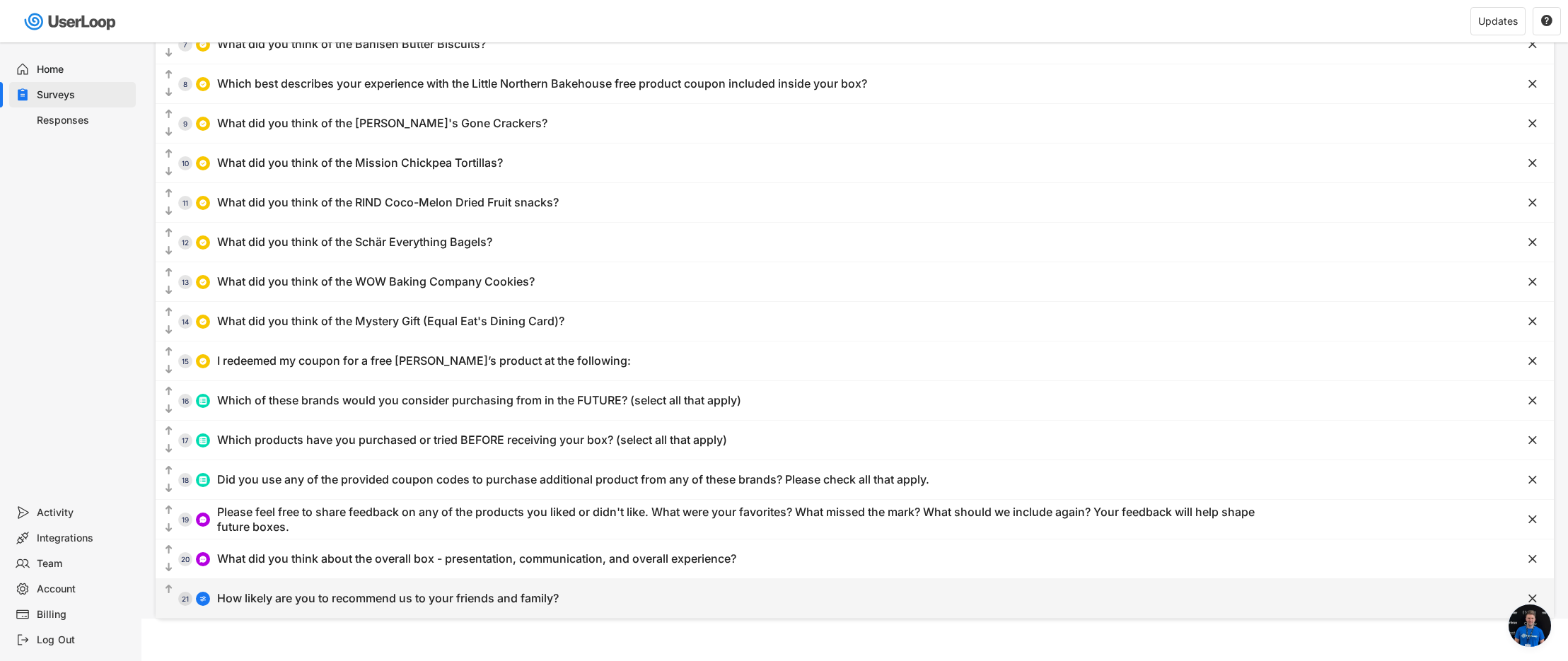
click at [333, 608] on div "  21 How likely are you to recommend us to your friends and family?" at bounding box center [819, 598] width 1327 height 32
type input "How likely are you to recommend us to your friends and family?"
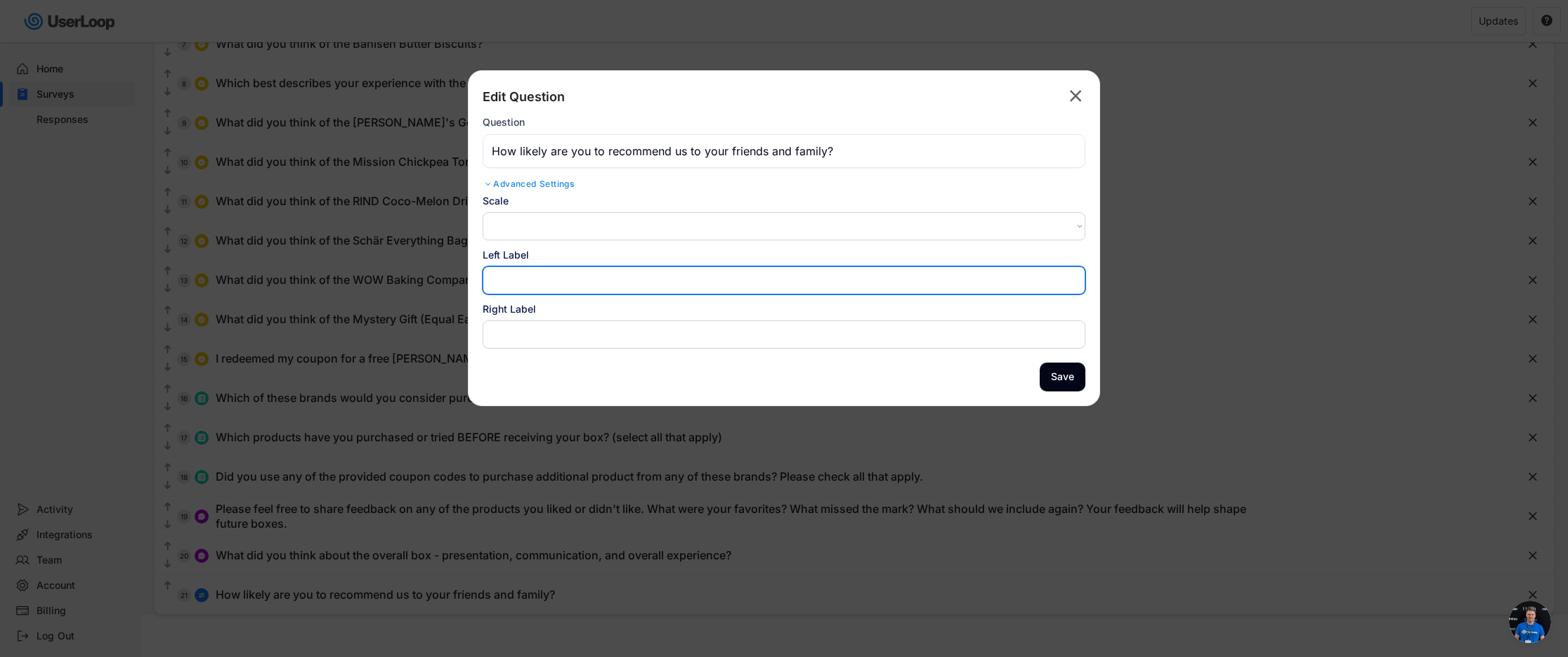
click at [582, 283] on input "input" at bounding box center [784, 281] width 602 height 28
click at [542, 233] on select "1-10 10-1 1-5 5-1" at bounding box center [784, 226] width 602 height 28
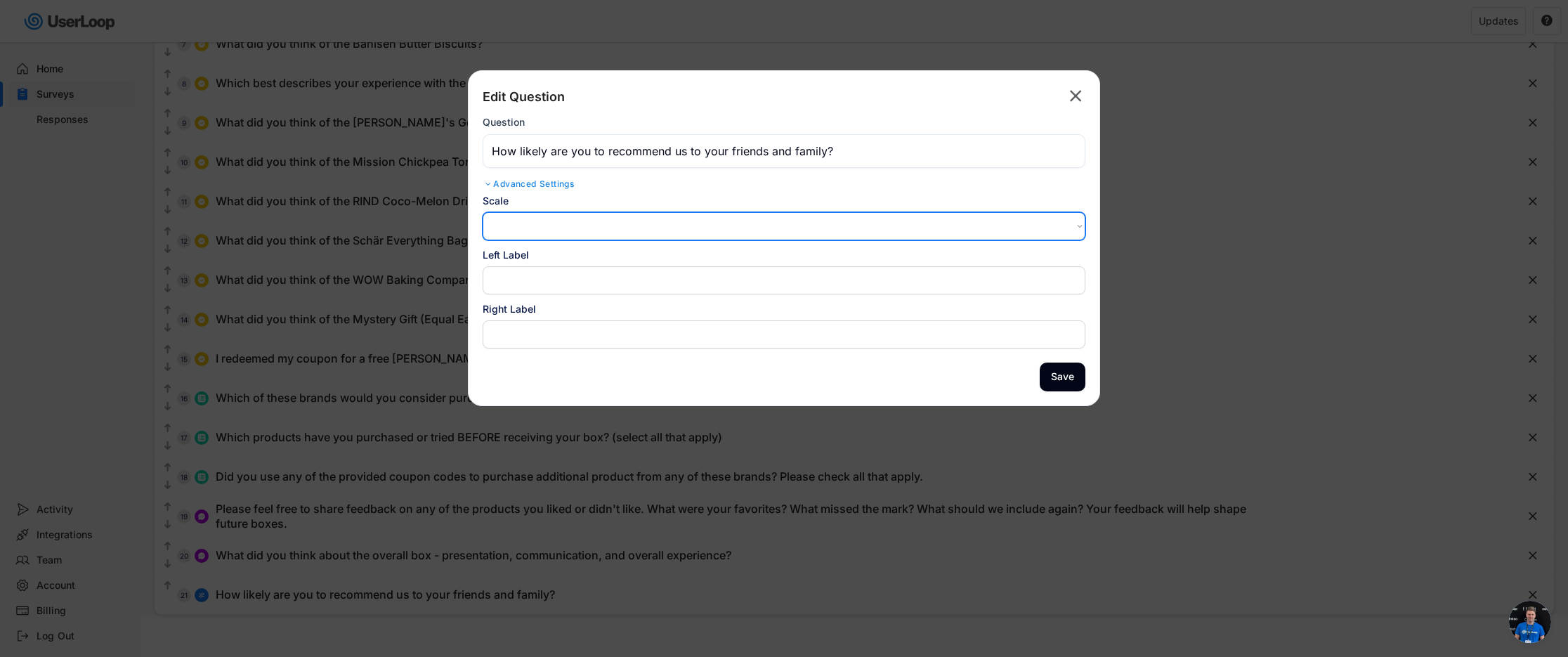
select select ""1_10""
click at [483, 212] on select "1-10 10-1 1-5 5-1" at bounding box center [784, 226] width 602 height 28
type input "Least"
type input "Most"
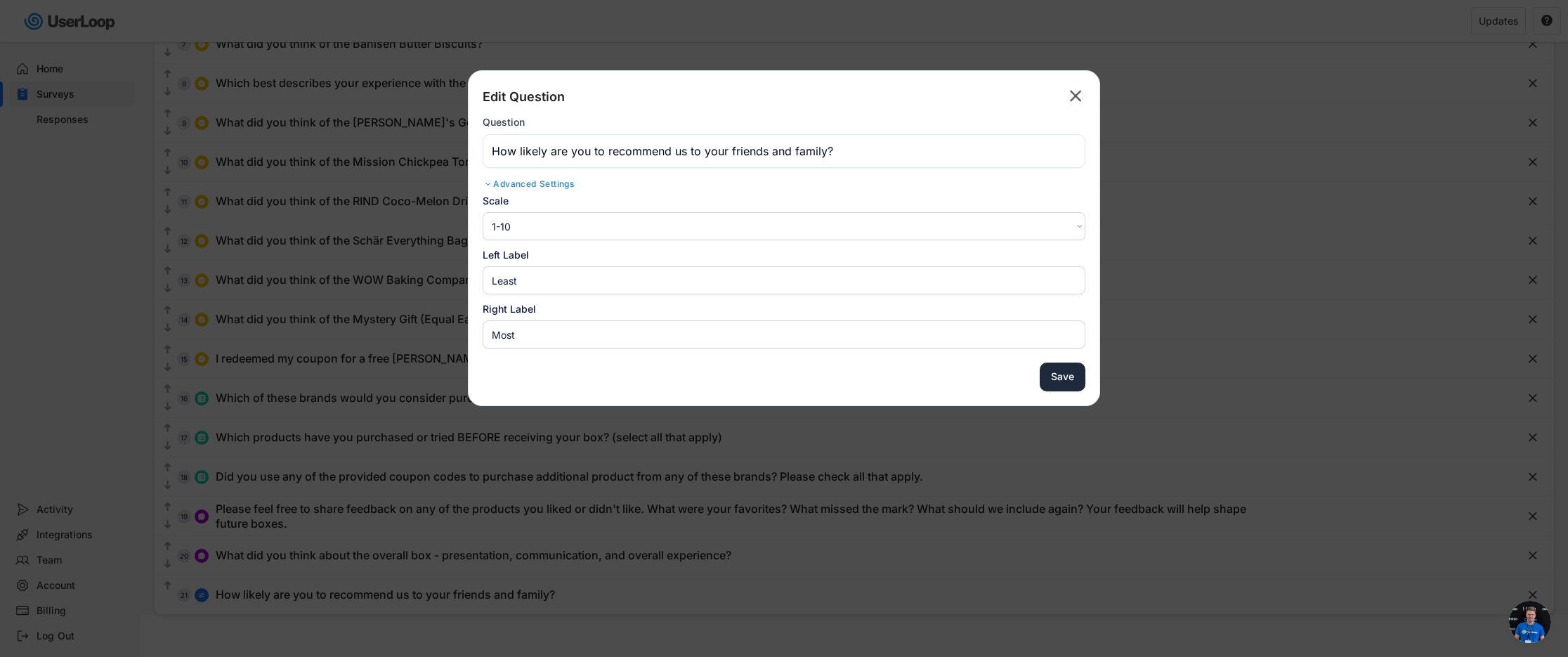
click at [1075, 378] on button "Save" at bounding box center [1062, 376] width 46 height 28
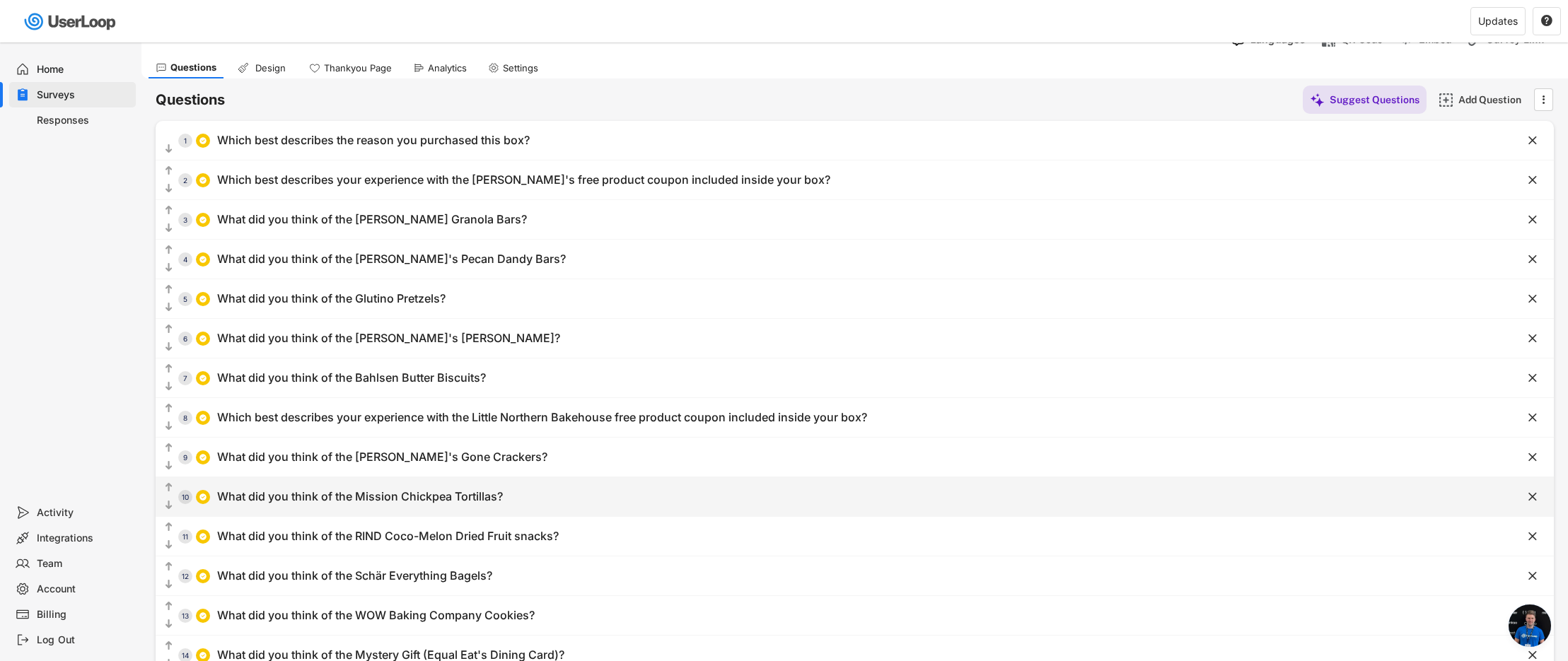
scroll to position [0, 0]
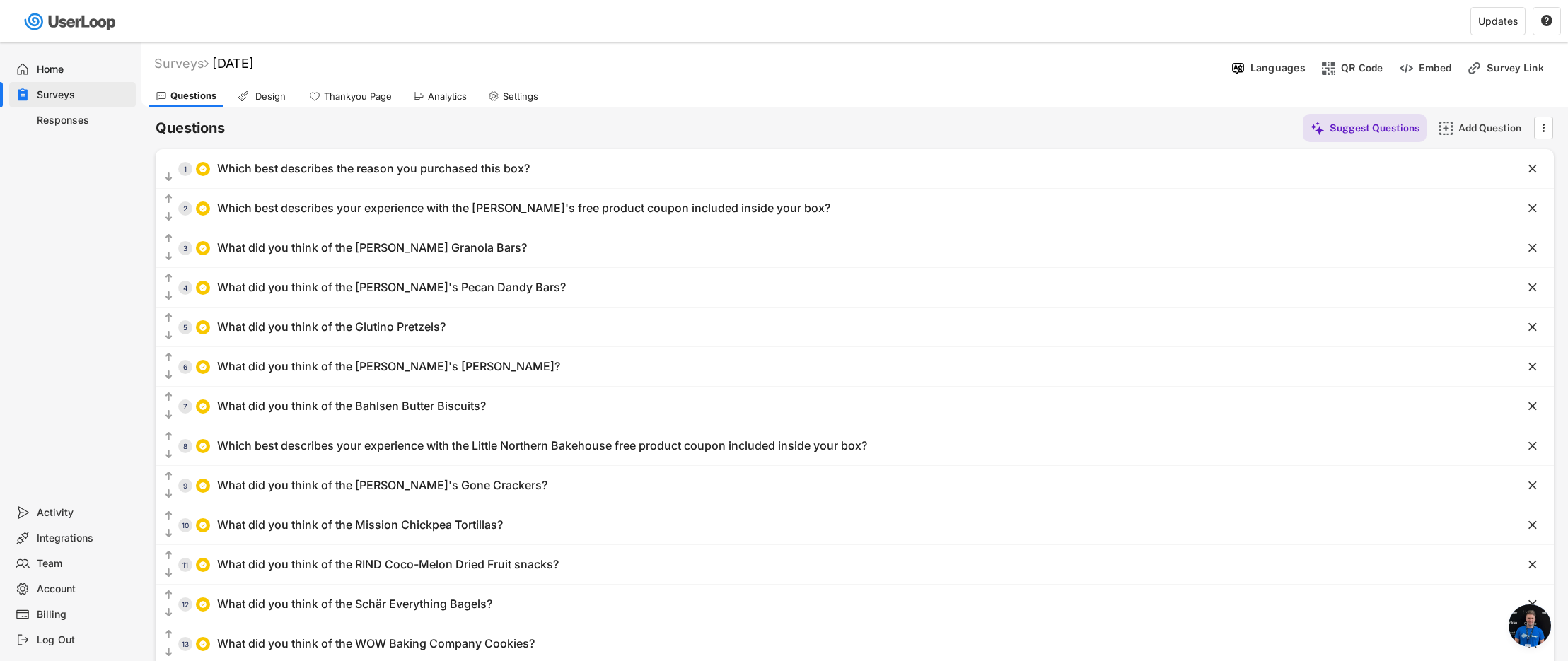
click at [69, 116] on div "Responses" at bounding box center [83, 120] width 93 height 13
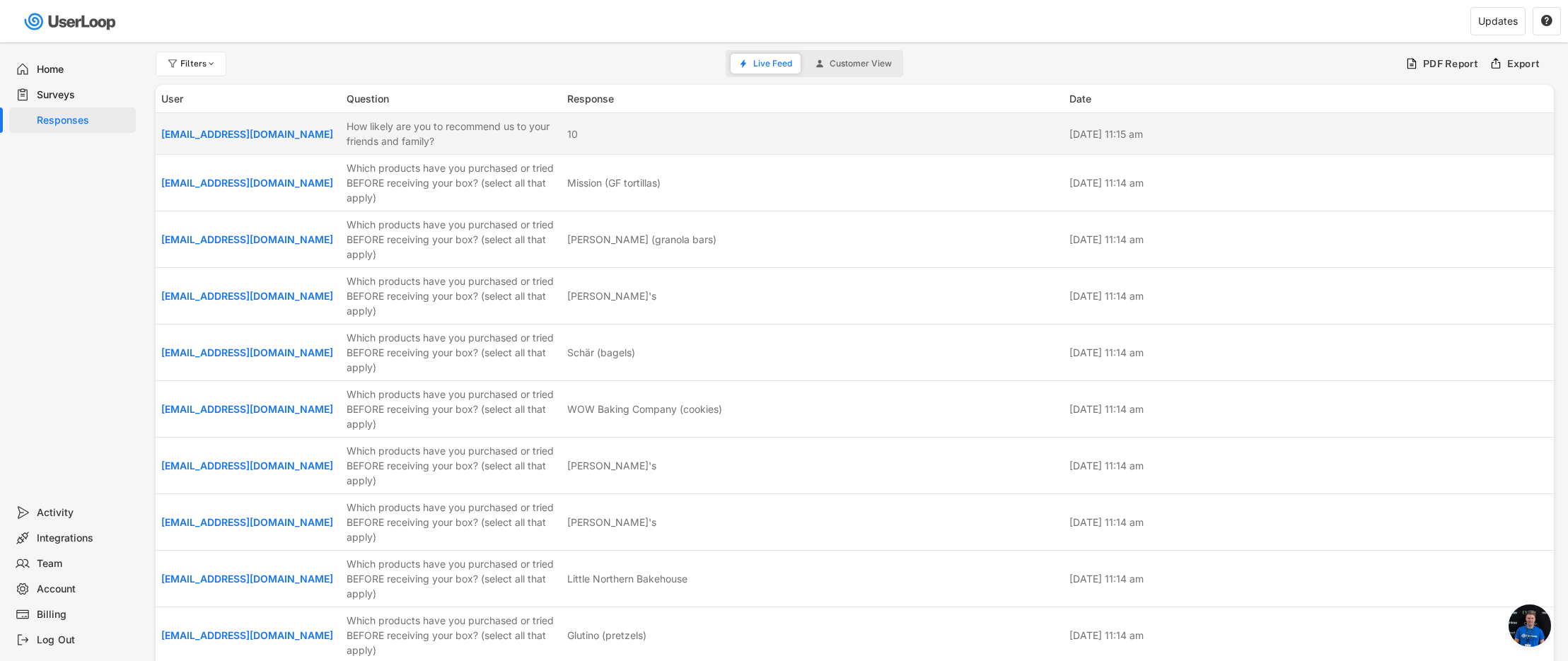
click at [618, 123] on div "[EMAIL_ADDRESS][DOMAIN_NAME] How likely are you to recommend us to your friends…" at bounding box center [854, 133] width 1399 height 41
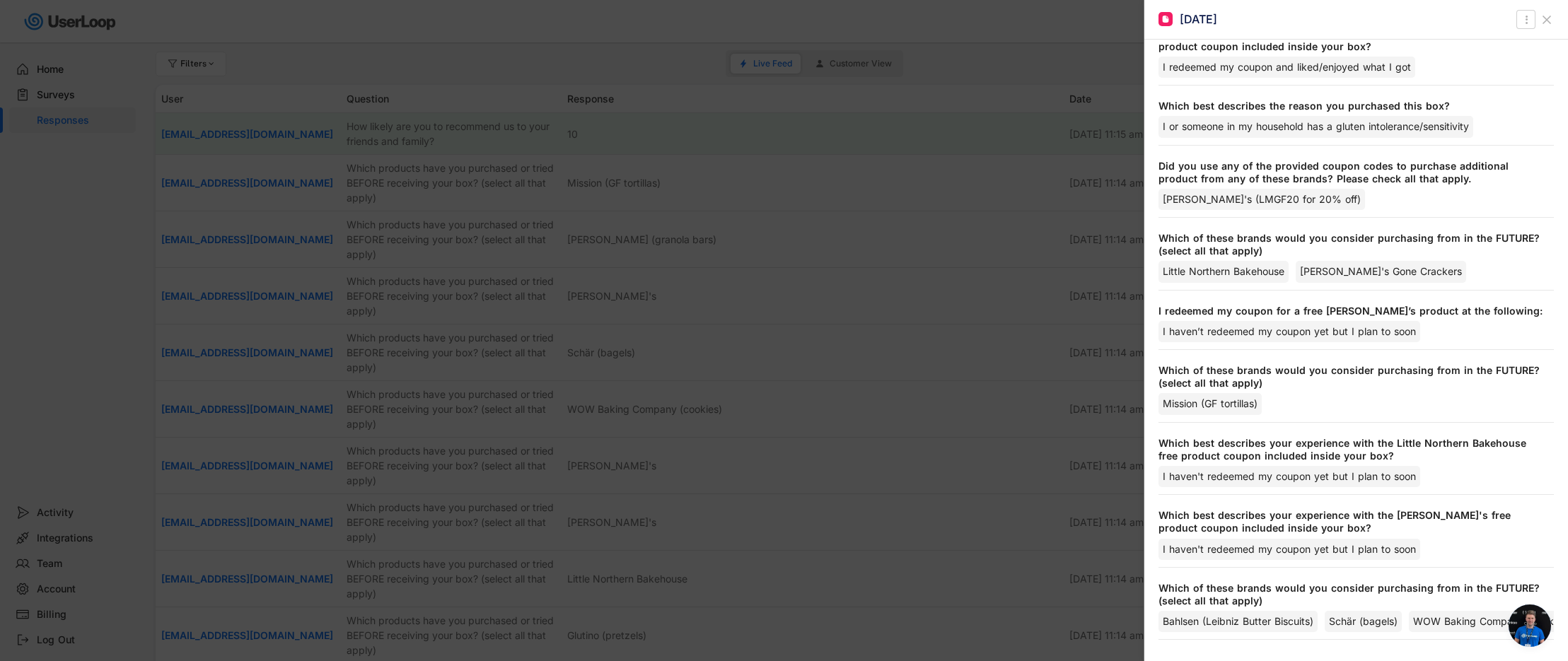
scroll to position [1271, 0]
click at [1535, 18] on button at bounding box center [1547, 20] width 23 height 23
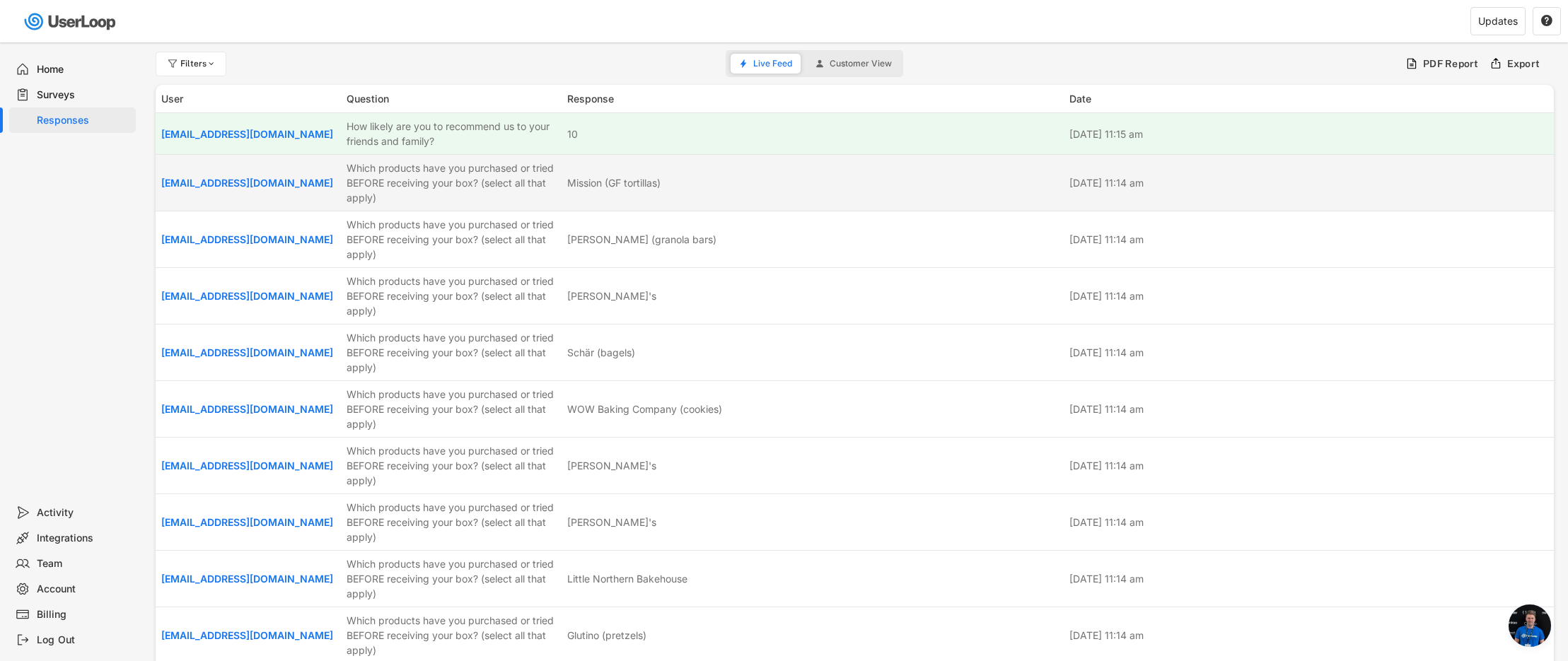
click at [1507, 185] on div "[DATE] 11:14 am" at bounding box center [1309, 182] width 480 height 15
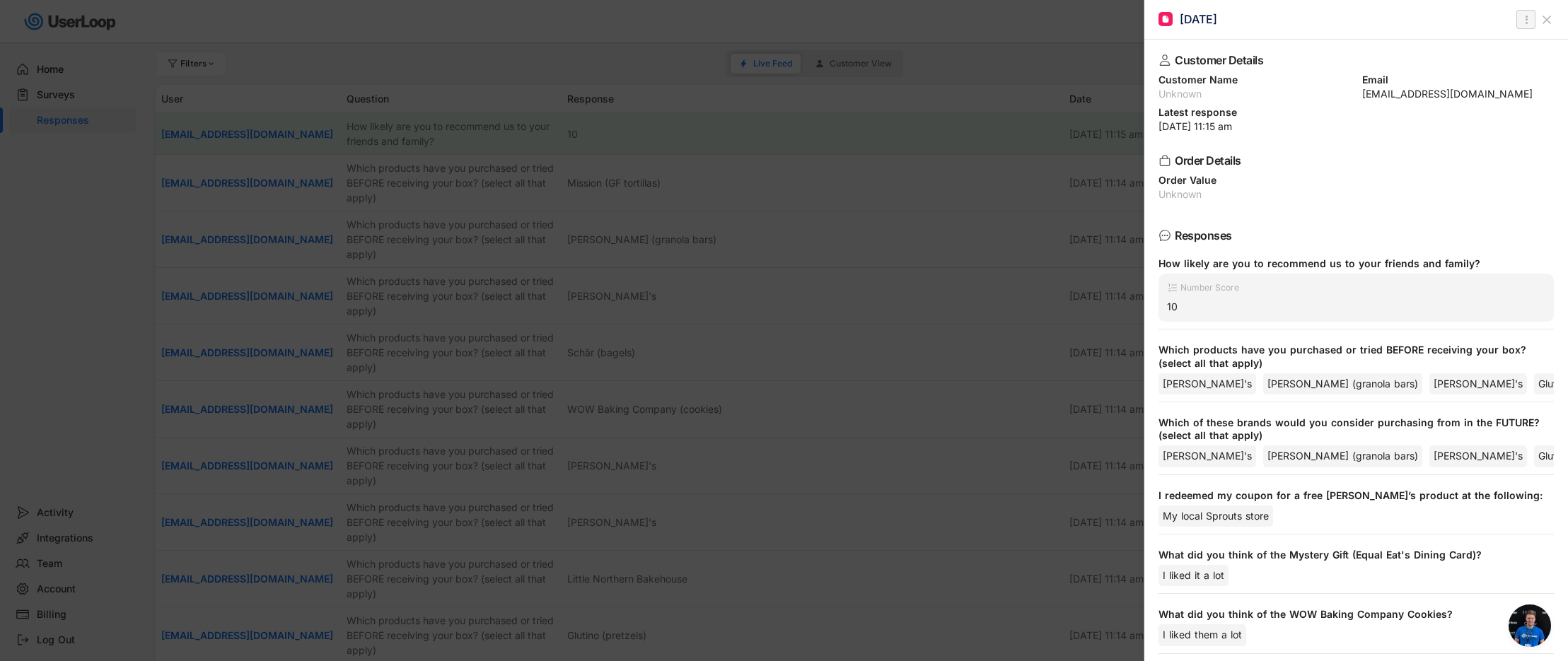
click at [1525, 26] on icon "" at bounding box center [1525, 20] width 14 height 17
click at [867, 157] on div at bounding box center [784, 330] width 1568 height 661
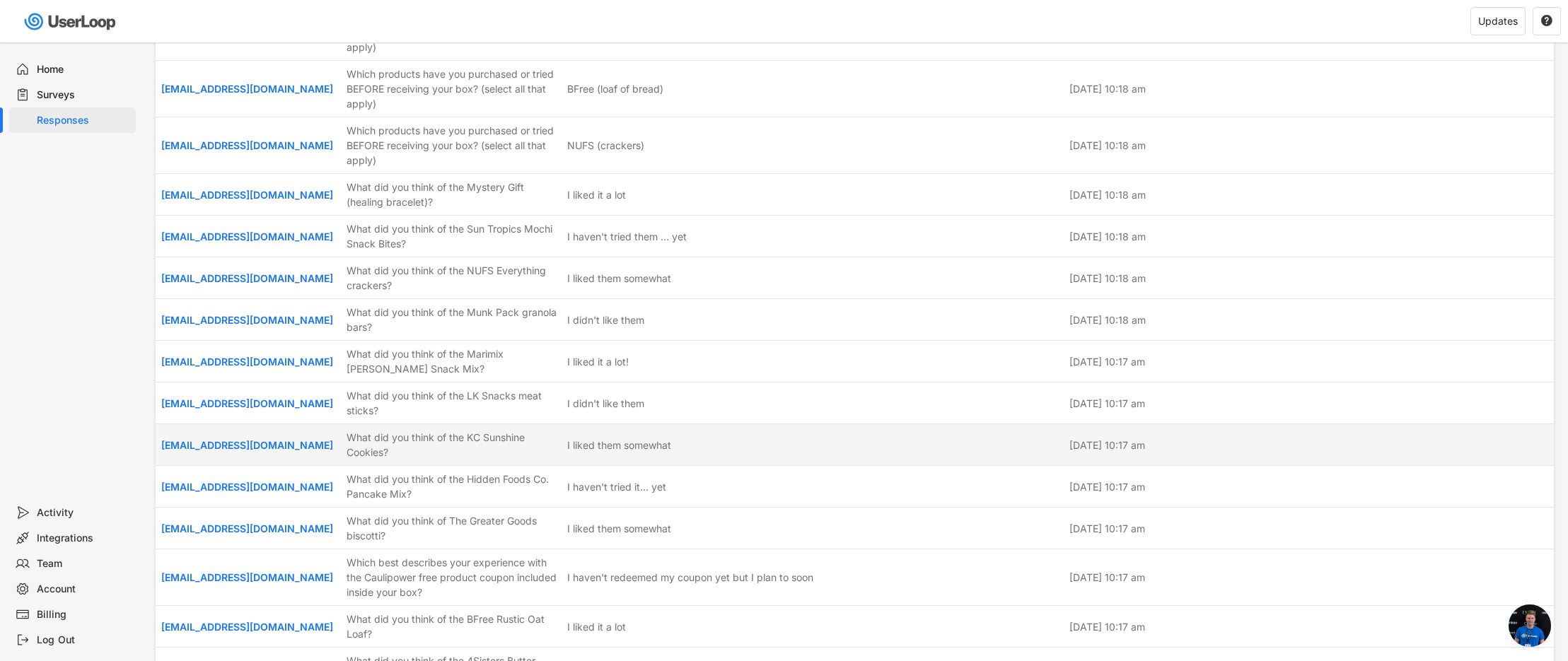
scroll to position [1765, 0]
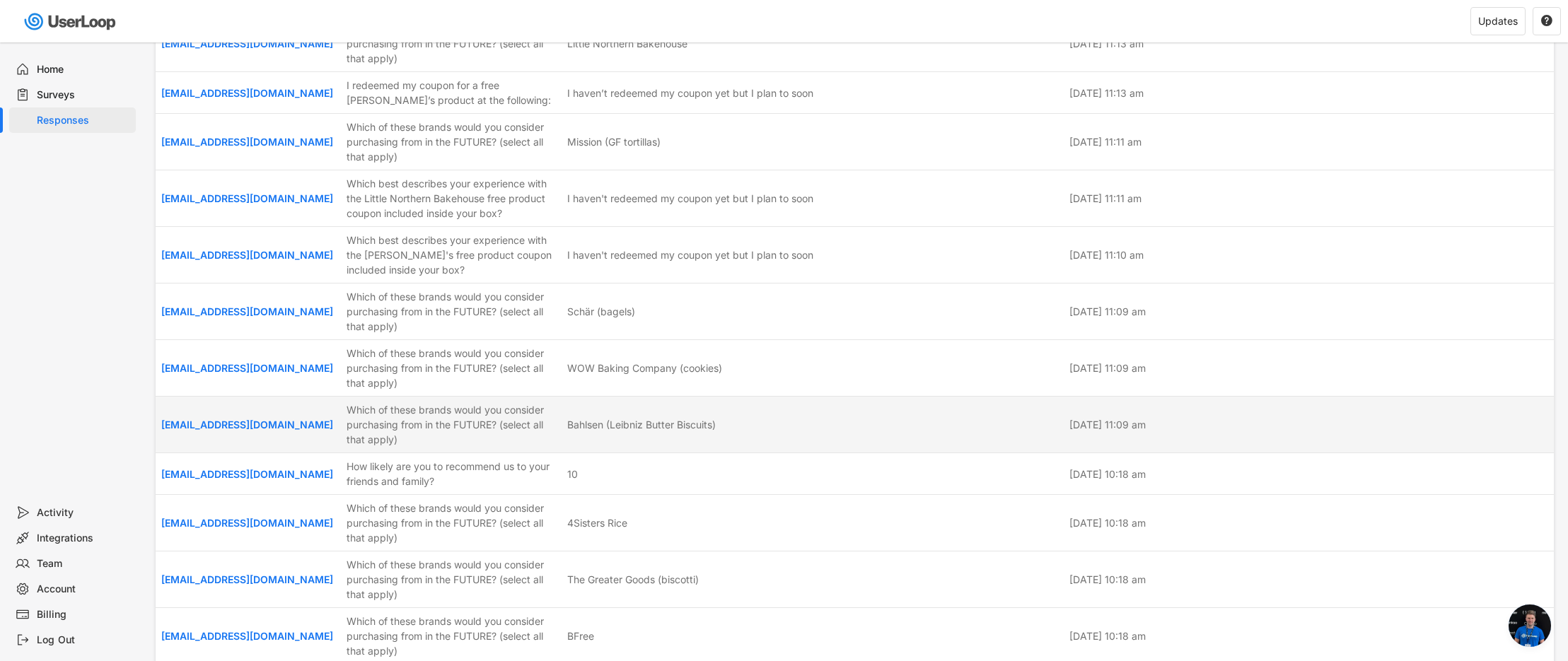
click at [1514, 434] on div "[EMAIL_ADDRESS][DOMAIN_NAME] Which of these brands would you consider purchasin…" at bounding box center [854, 425] width 1399 height 56
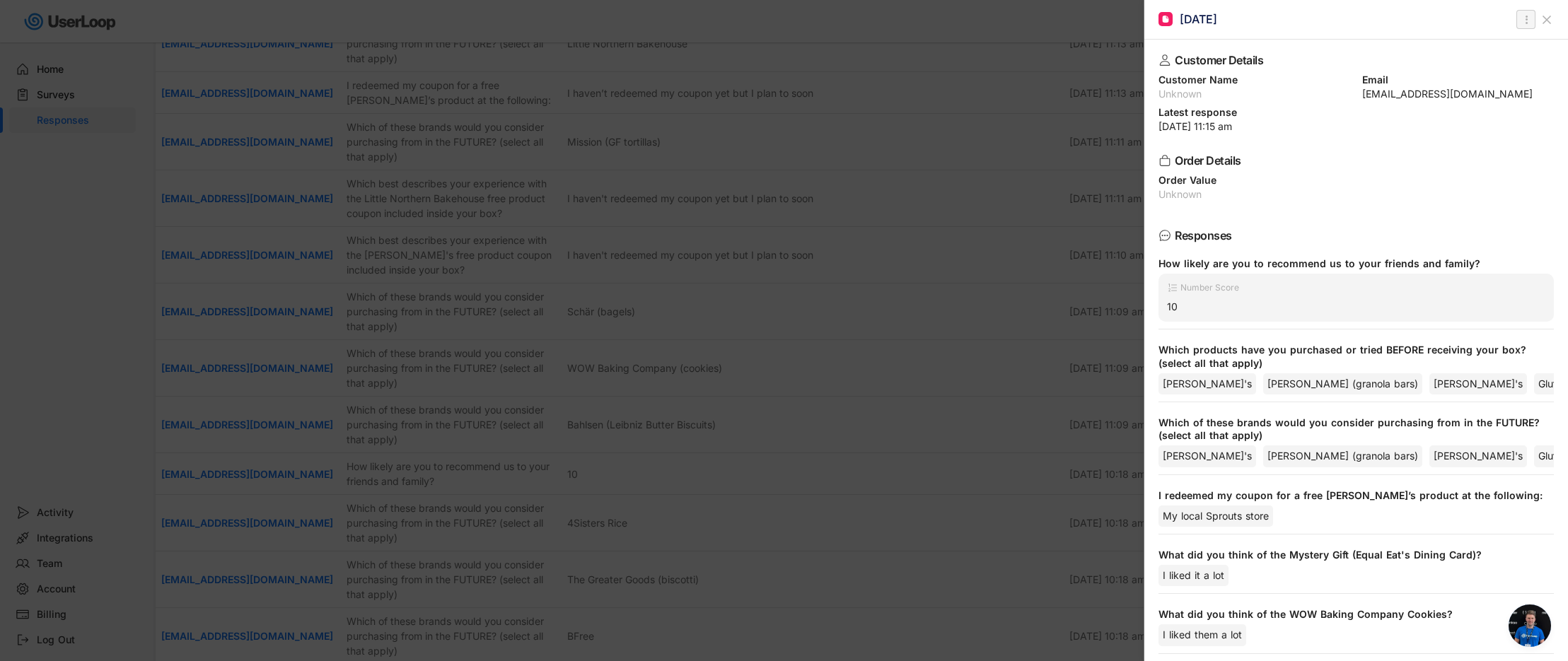
click at [1525, 19] on text "" at bounding box center [1525, 20] width 2 height 15
click at [1480, 44] on div "Delete Response" at bounding box center [1471, 47] width 118 height 11
click at [1503, 45] on strong "Click to confirm." at bounding box center [1486, 47] width 69 height 11
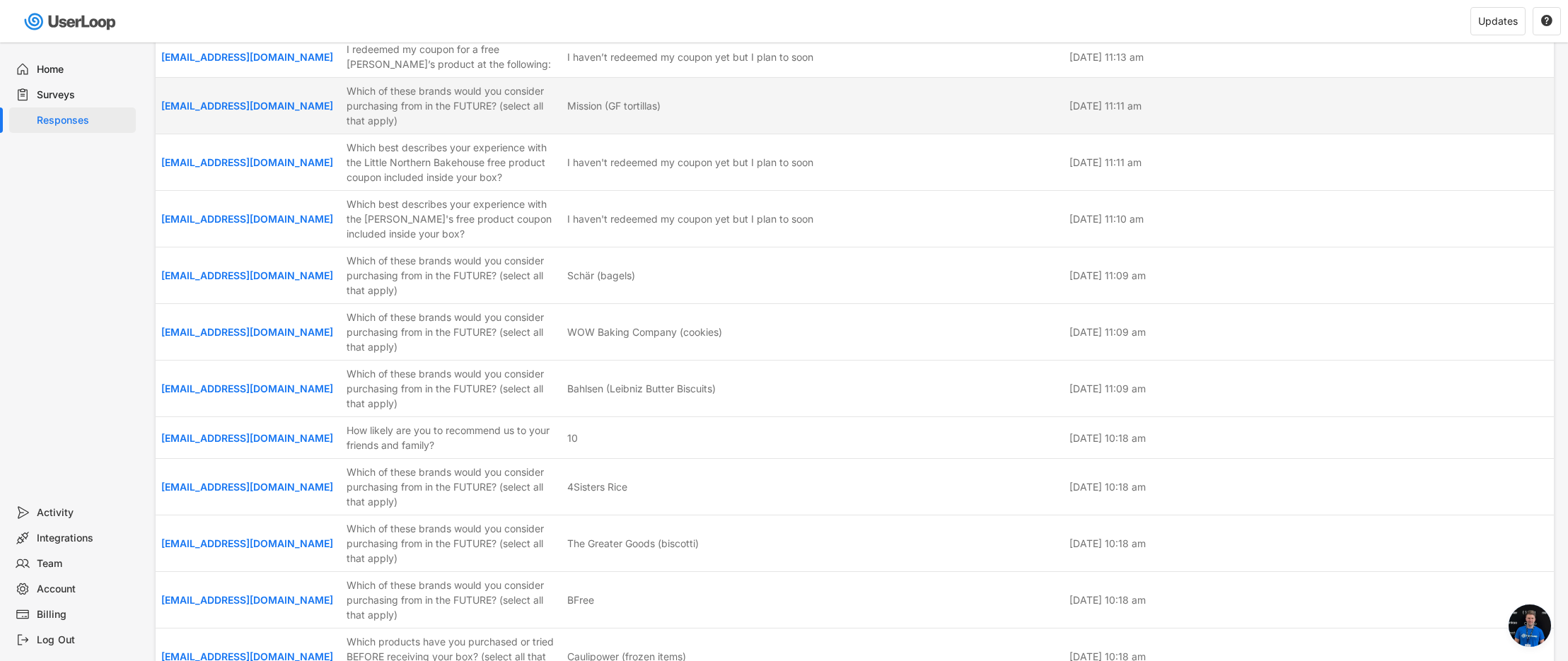
scroll to position [1801, 0]
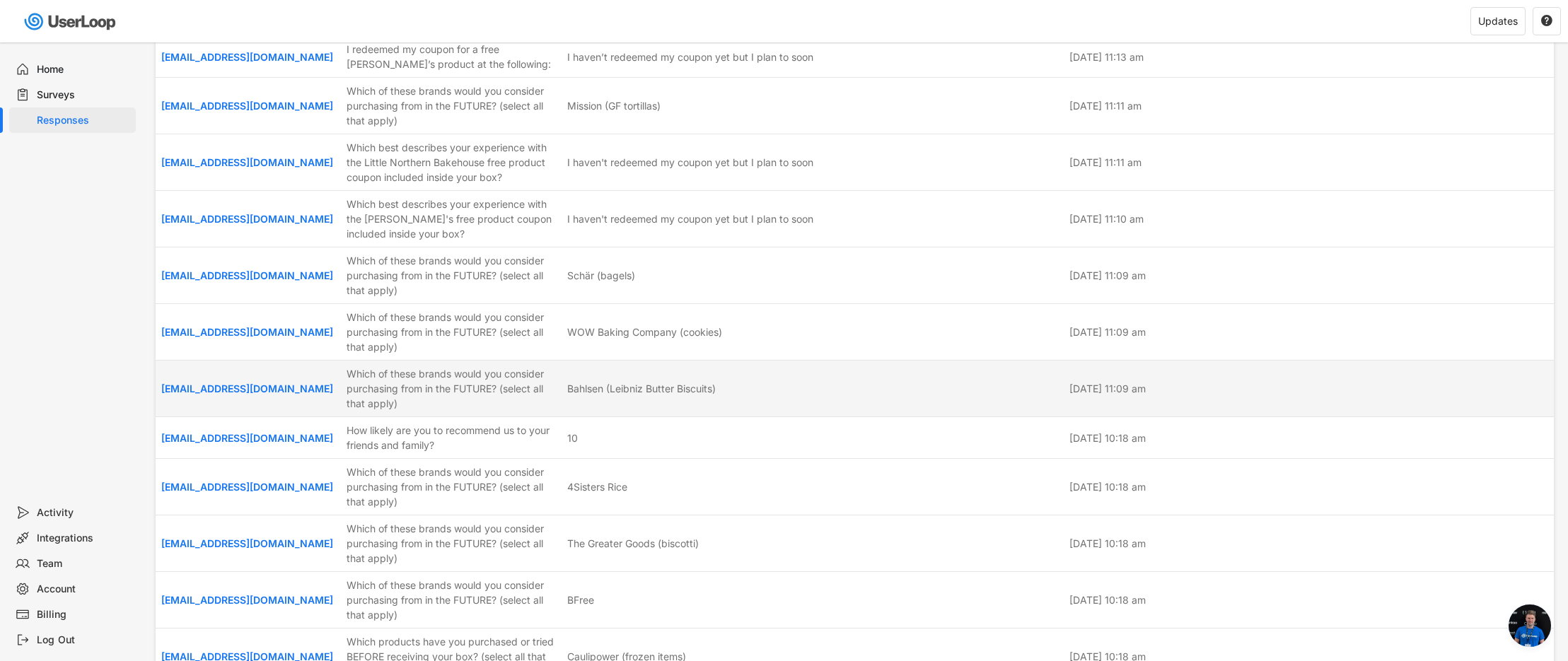
click at [905, 389] on div "Bahlsen (Leibniz Butter Biscuits)" at bounding box center [813, 389] width 493 height 15
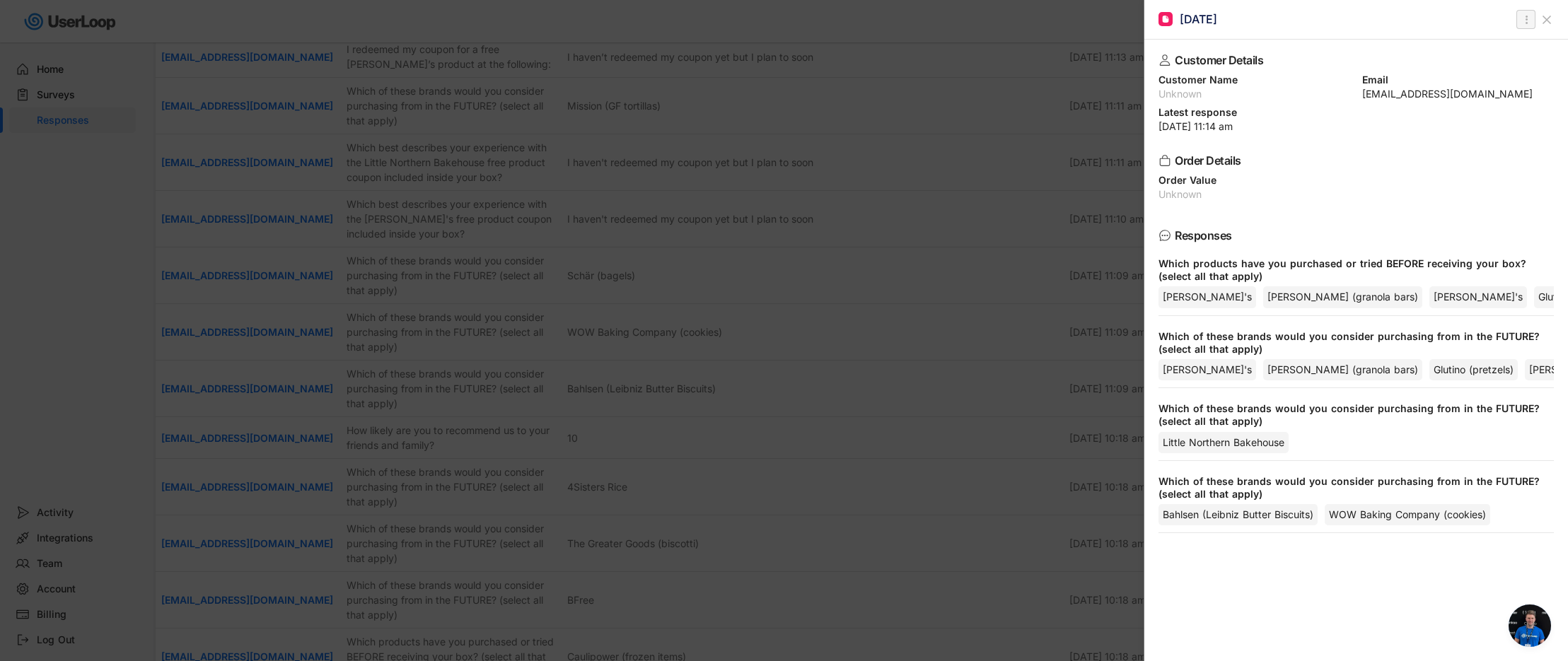
click at [1530, 24] on icon "" at bounding box center [1525, 20] width 14 height 17
click at [1467, 53] on div "Delete Response" at bounding box center [1459, 47] width 140 height 21
click at [1463, 53] on div "Are you sure? Click to confirm." at bounding box center [1459, 47] width 140 height 21
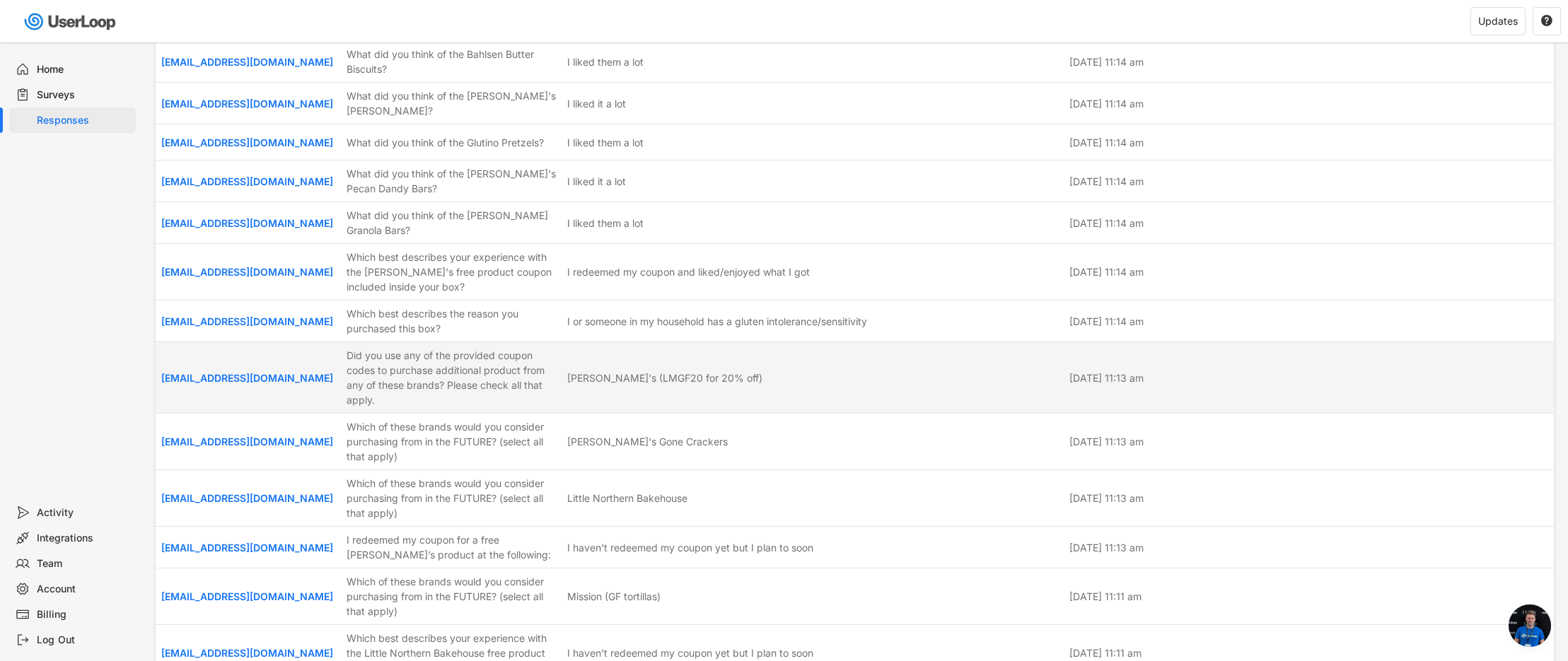
scroll to position [1339, 0]
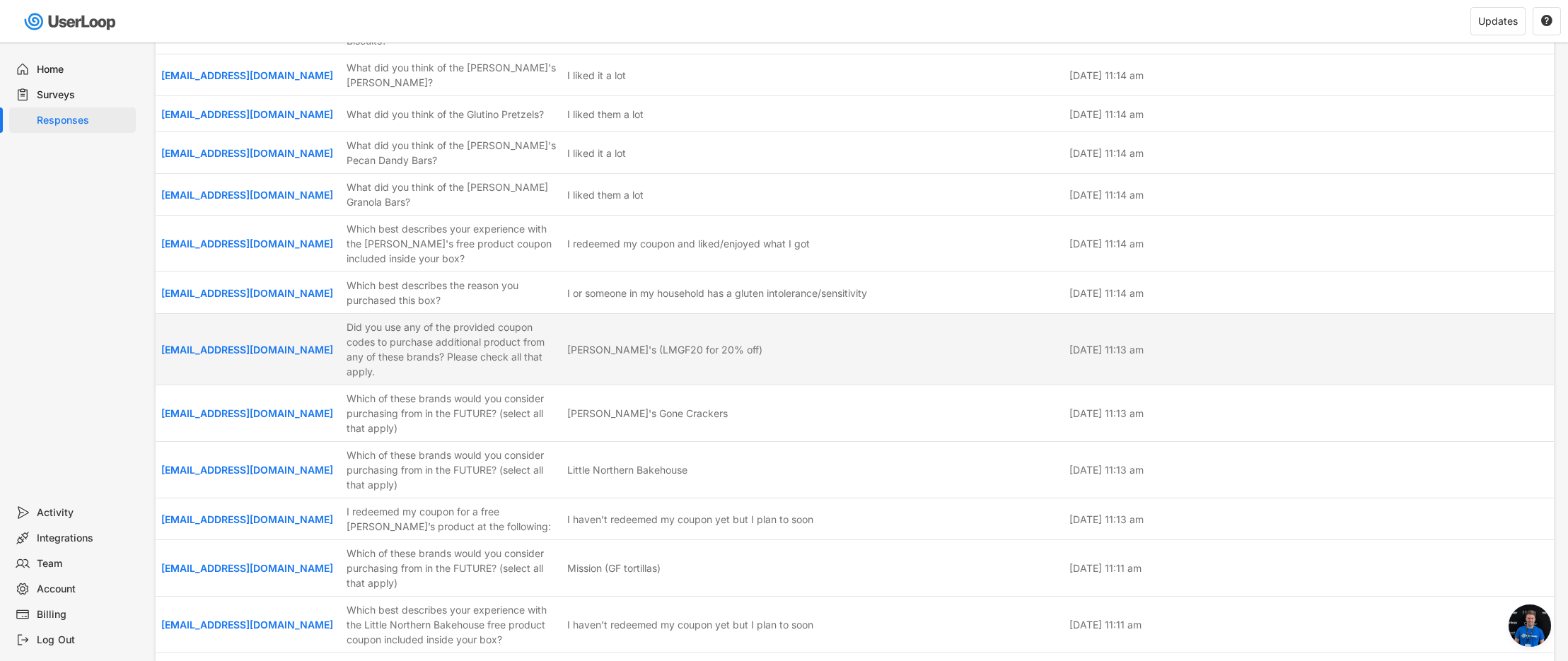
click at [1515, 362] on div "[EMAIL_ADDRESS][DOMAIN_NAME] Did you use any of the provided coupon codes to pu…" at bounding box center [854, 349] width 1399 height 70
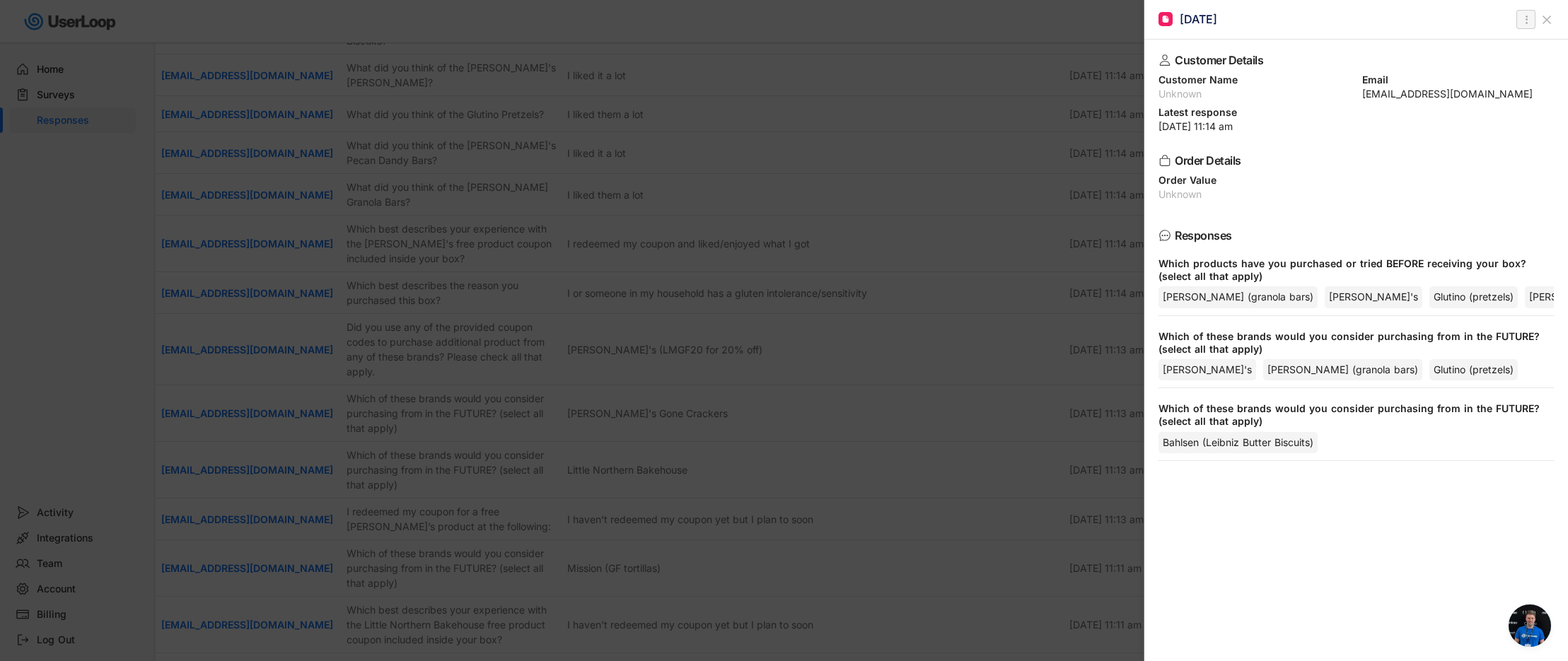
click at [1531, 24] on icon "" at bounding box center [1525, 20] width 14 height 17
click at [1482, 53] on div "Delete Response" at bounding box center [1459, 47] width 140 height 21
click at [1476, 46] on strong "Click to confirm." at bounding box center [1486, 47] width 69 height 11
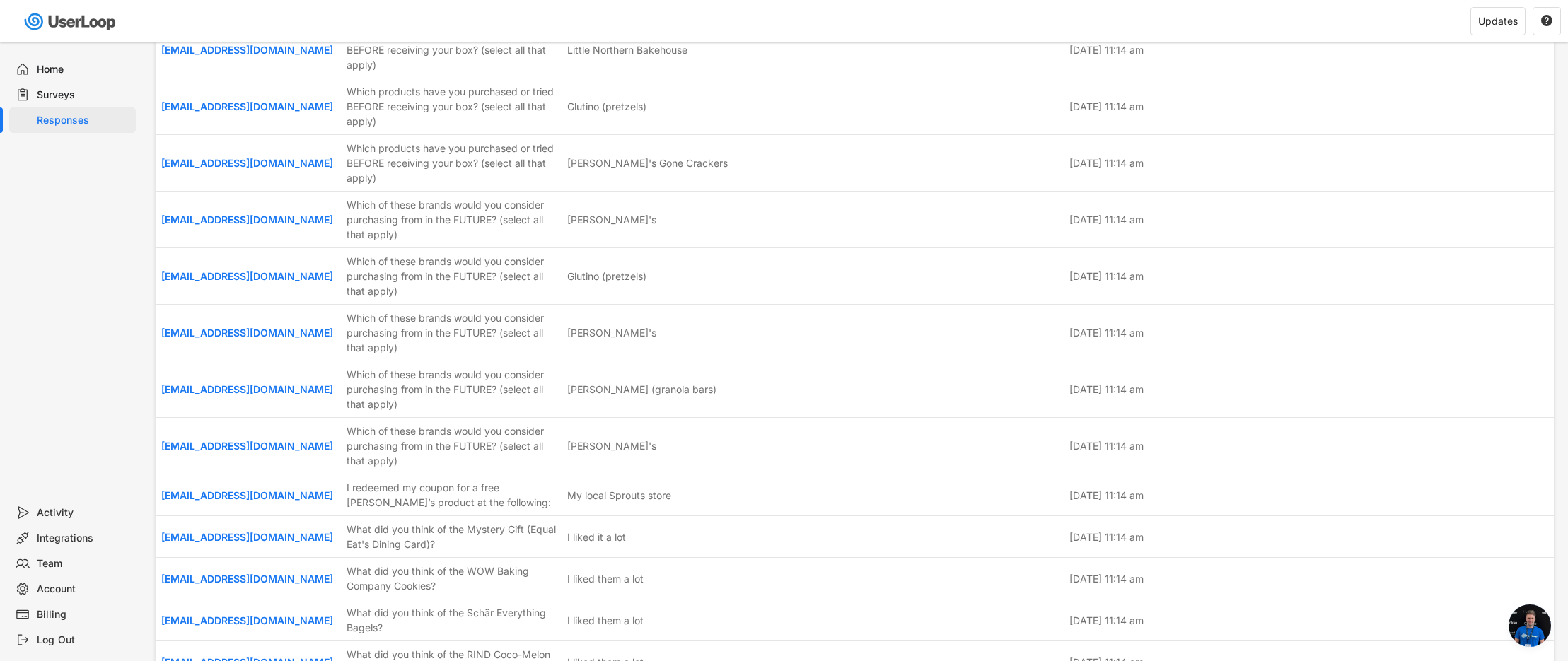
scroll to position [0, 0]
